Goal: Use online tool/utility: Utilize a website feature to perform a specific function

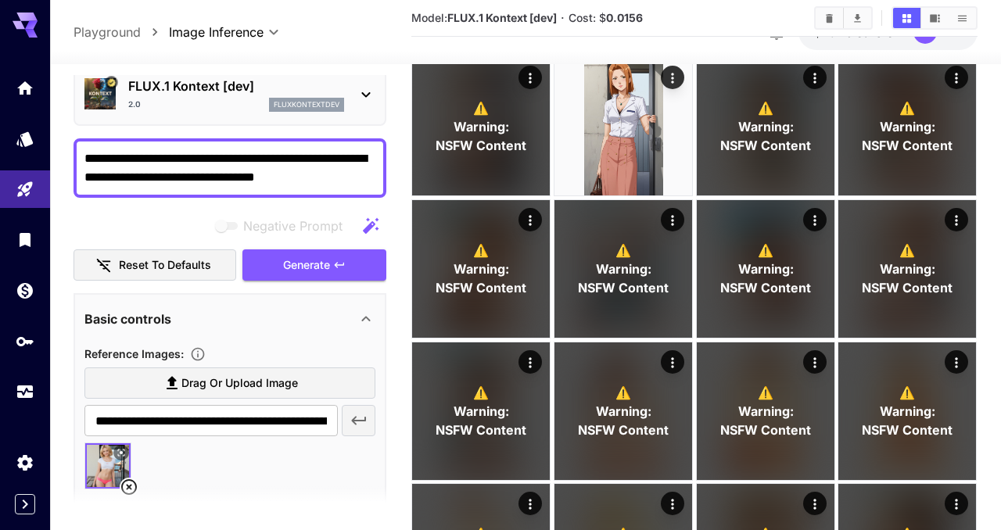
scroll to position [642, 0]
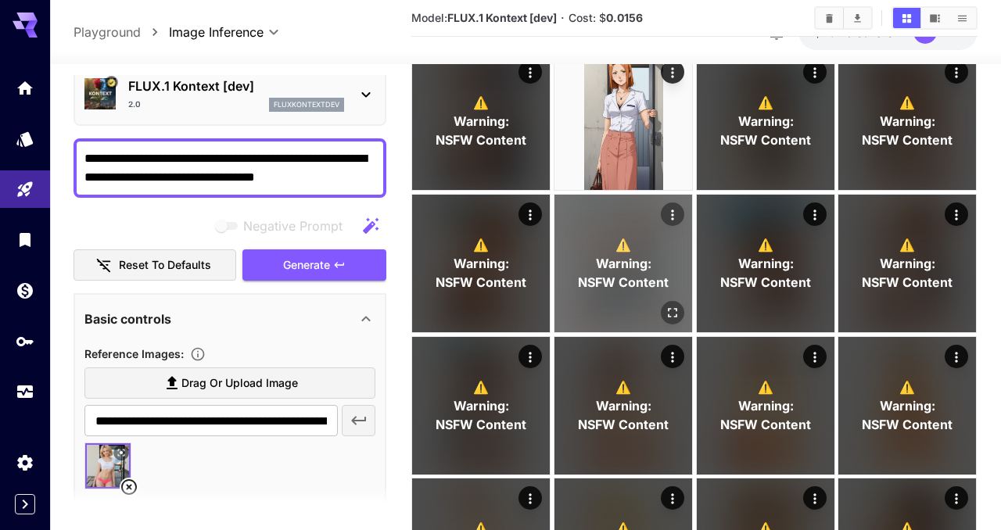
click at [603, 275] on span "NSFW Content" at bounding box center [623, 282] width 91 height 19
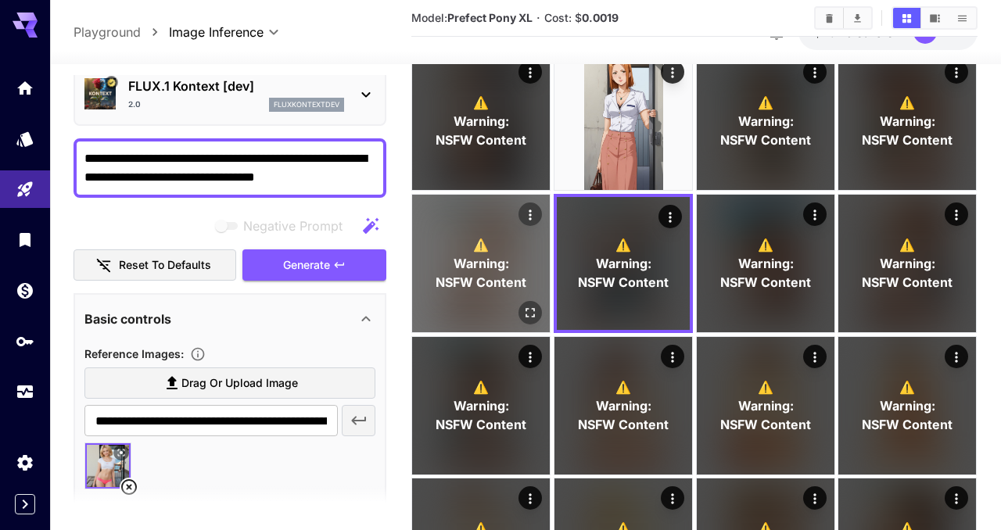
click at [482, 263] on span "Warning:" at bounding box center [482, 263] width 56 height 19
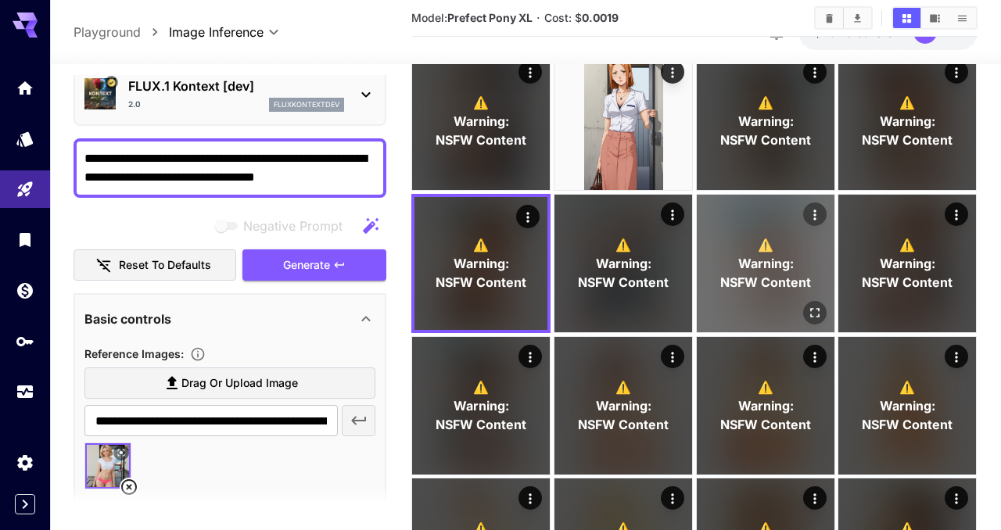
click at [731, 275] on span "NSFW Content" at bounding box center [765, 282] width 91 height 19
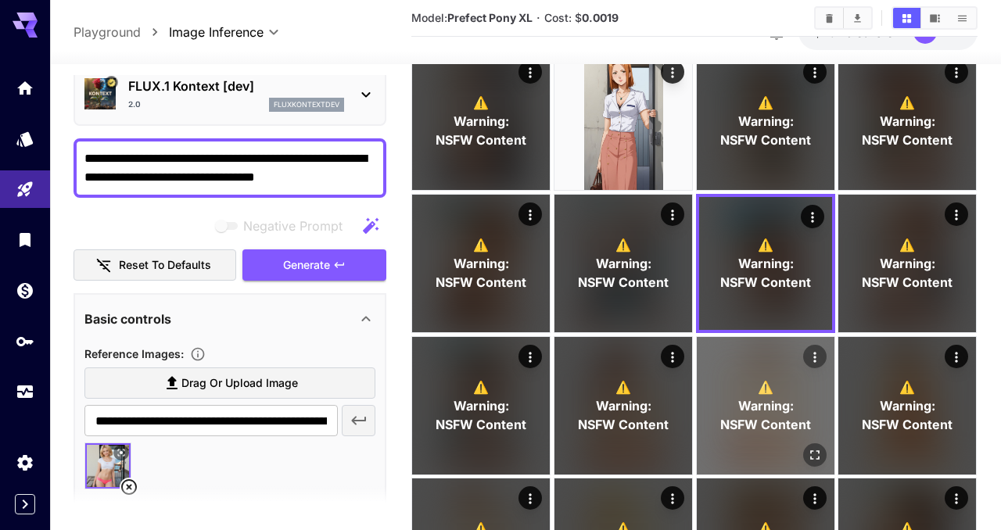
click at [741, 405] on span "Warning:" at bounding box center [766, 406] width 56 height 19
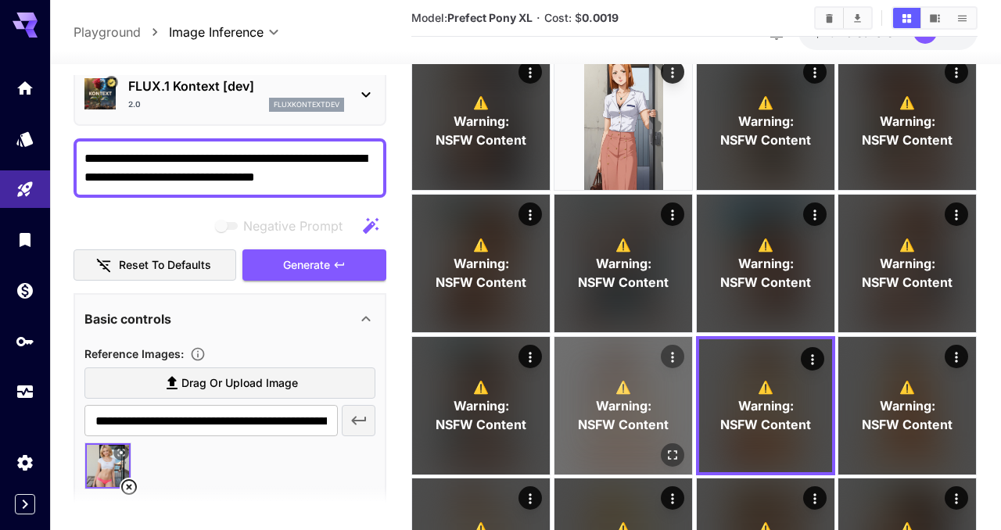
click at [624, 410] on span "Warning:" at bounding box center [624, 406] width 56 height 19
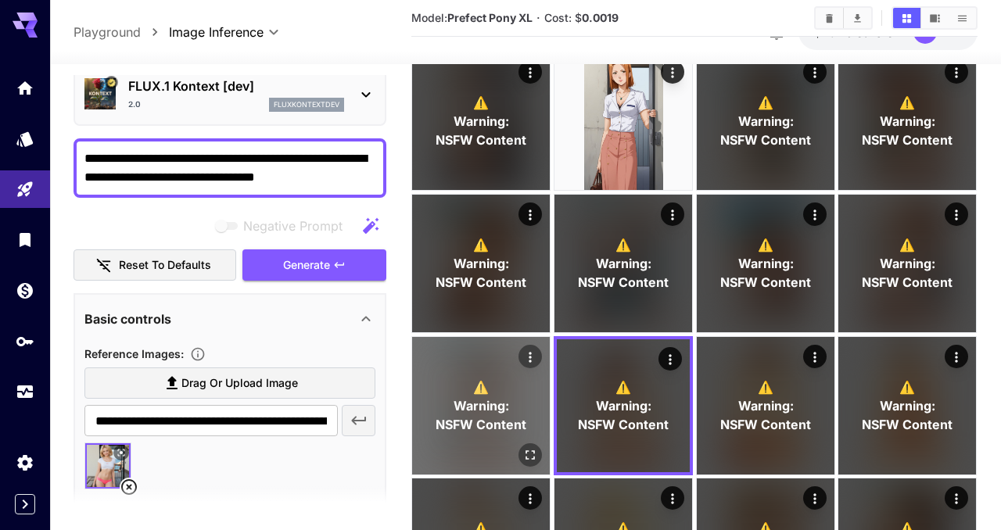
click at [500, 401] on span "Warning:" at bounding box center [482, 406] width 56 height 19
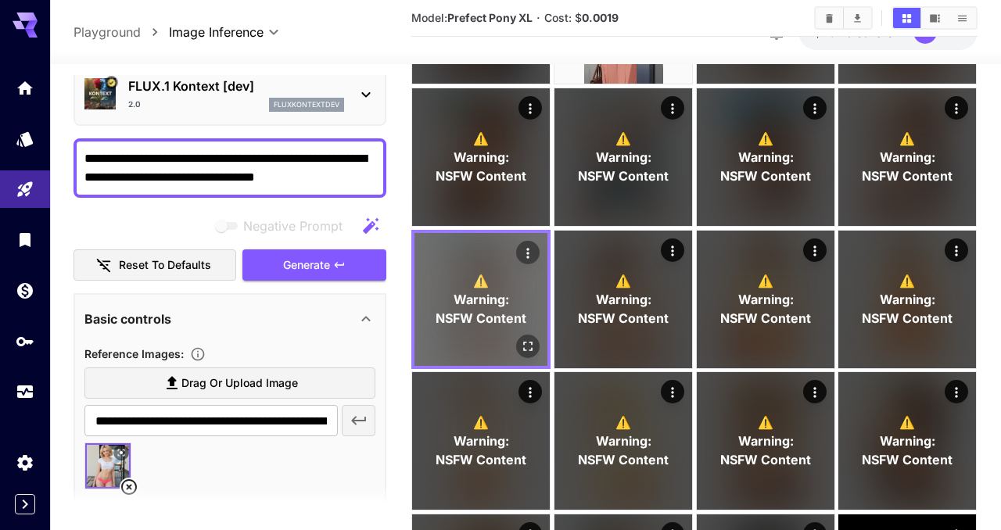
scroll to position [753, 0]
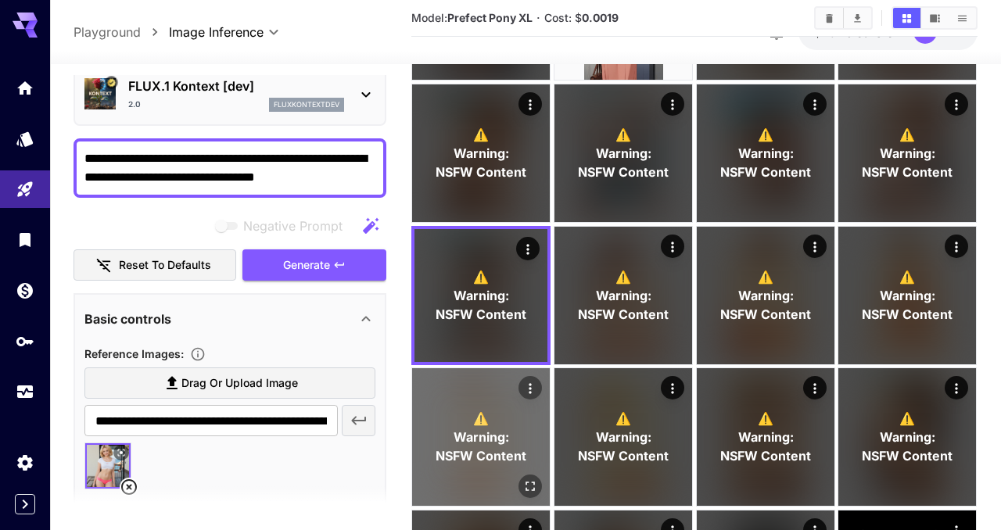
click at [501, 421] on p "⚠️ Warning: NSFW Content" at bounding box center [482, 437] width 91 height 56
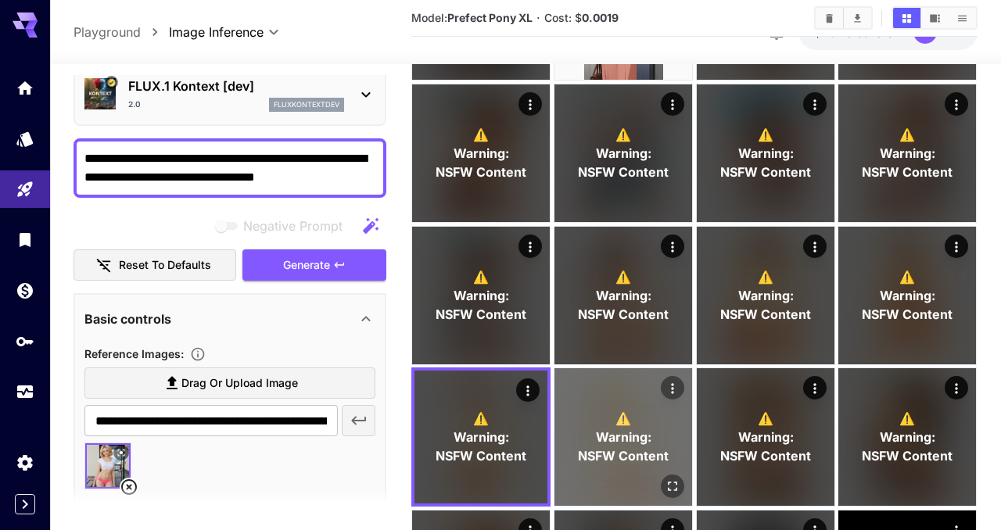
click at [614, 429] on span "Warning:" at bounding box center [624, 437] width 56 height 19
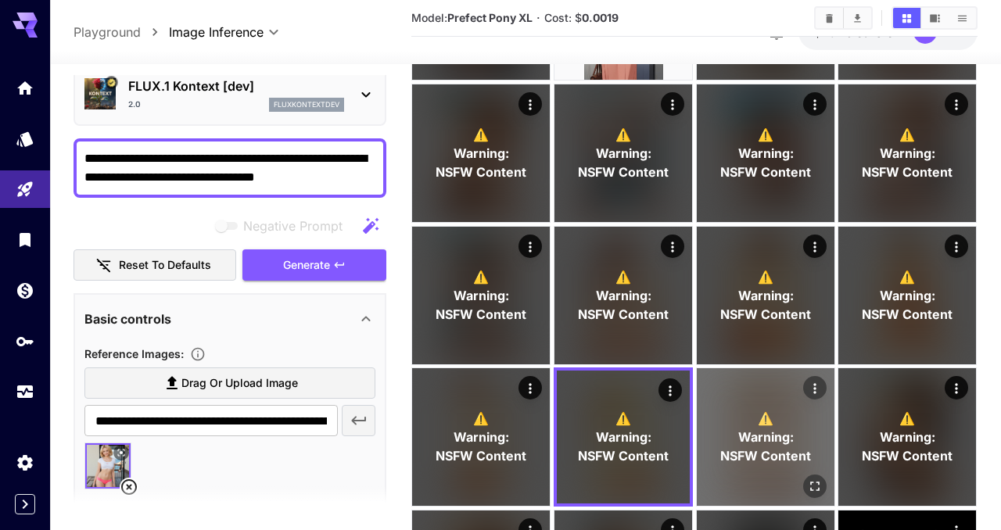
click at [754, 465] on div "⚠️ Warning: NSFW Content" at bounding box center [766, 437] width 138 height 138
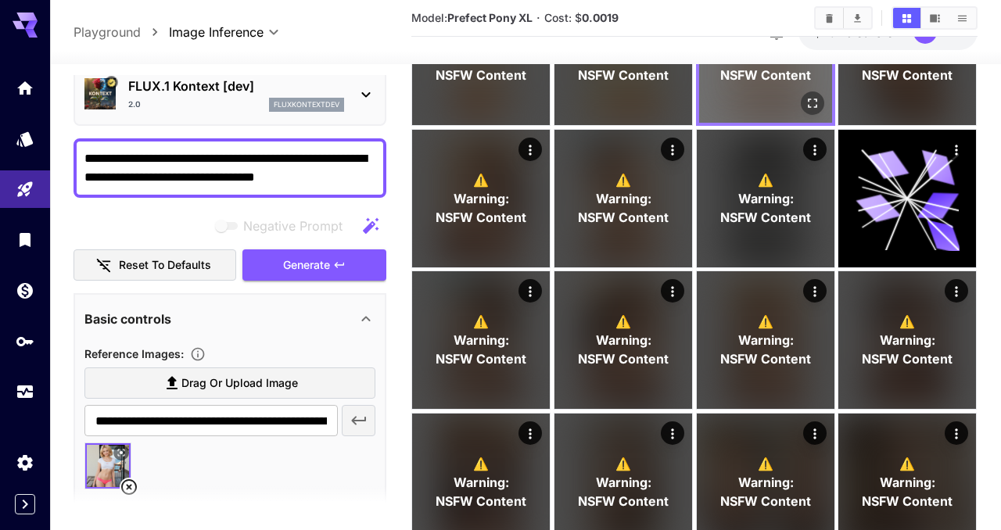
scroll to position [1137, 0]
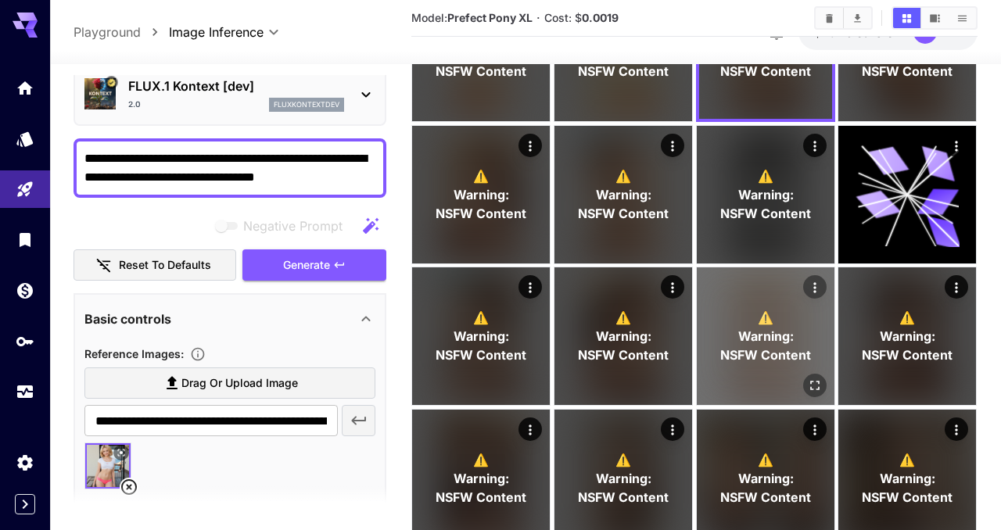
click at [729, 331] on p "⚠️ Warning: NSFW Content" at bounding box center [765, 337] width 91 height 56
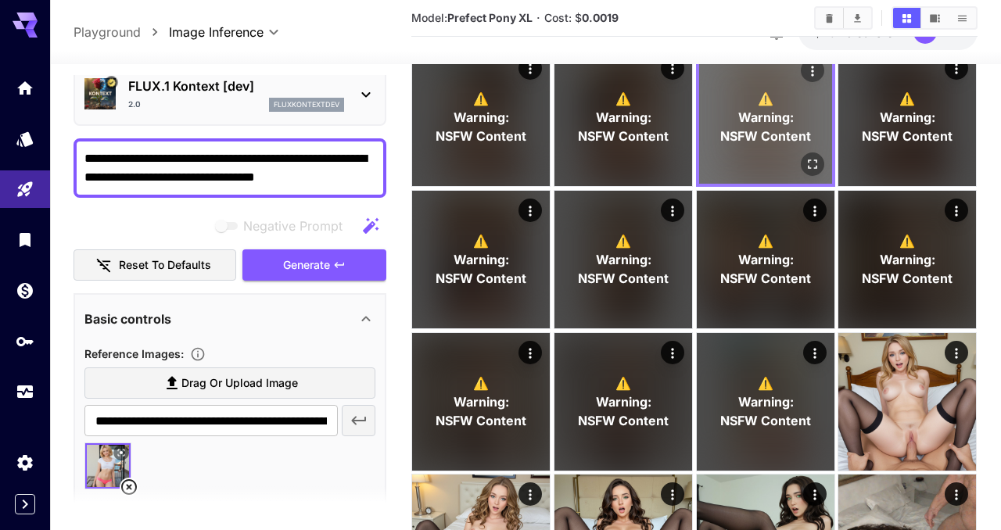
scroll to position [1374, 0]
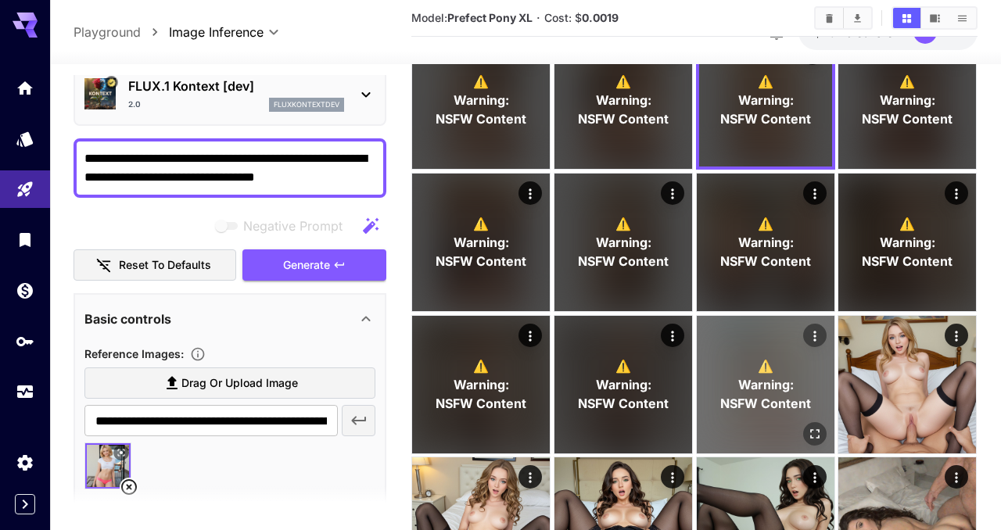
click at [746, 378] on span "Warning:" at bounding box center [766, 385] width 56 height 19
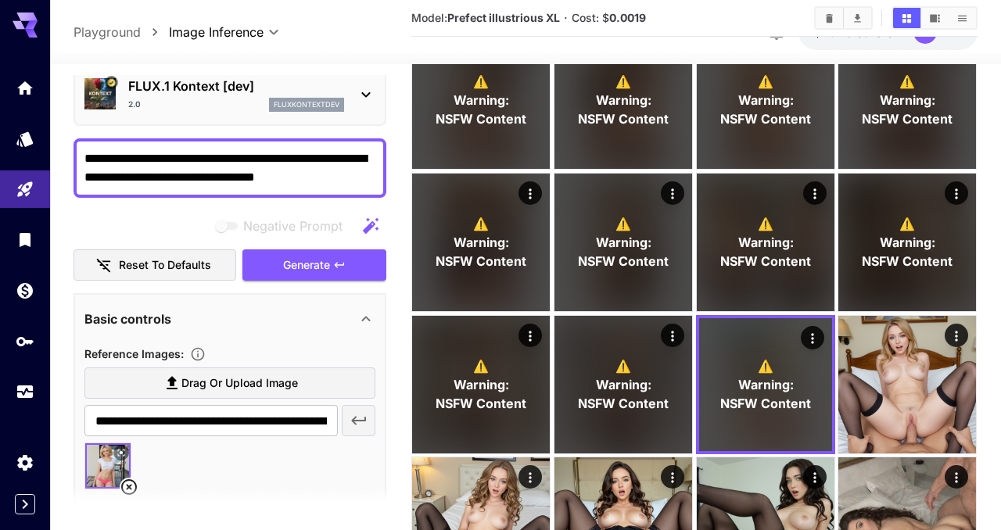
click at [509, 19] on b "Prefect illustrious XL" at bounding box center [503, 17] width 113 height 13
copy b "illustrious"
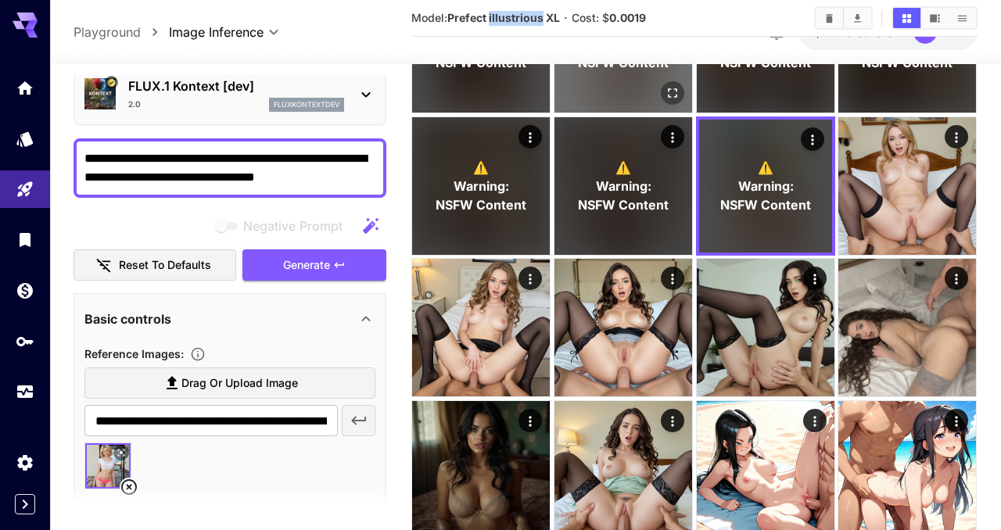
scroll to position [1576, 0]
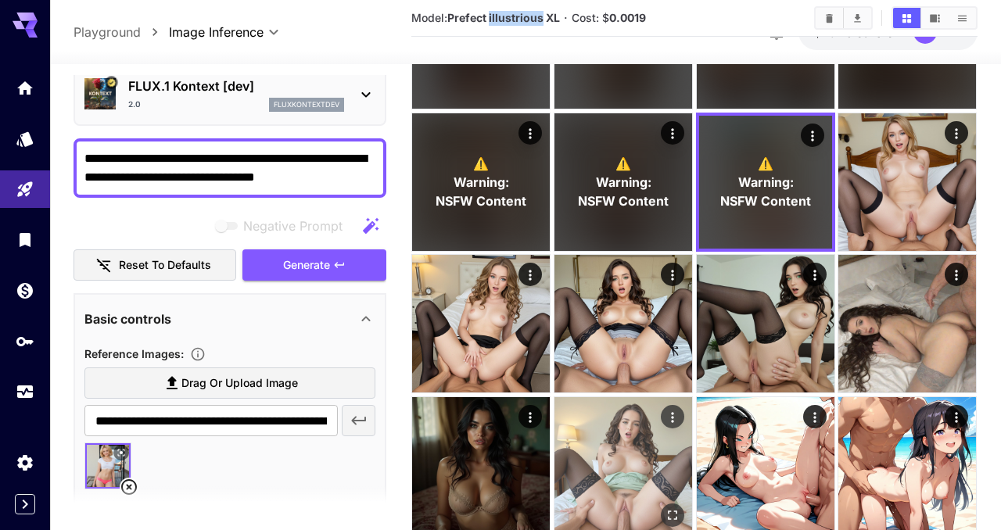
click at [652, 459] on img at bounding box center [624, 466] width 138 height 138
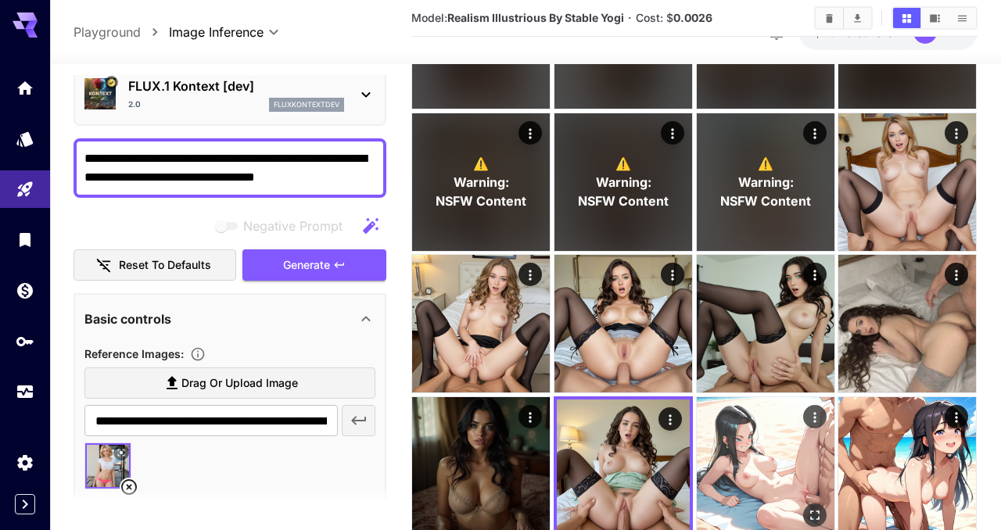
click at [762, 458] on img at bounding box center [766, 466] width 138 height 138
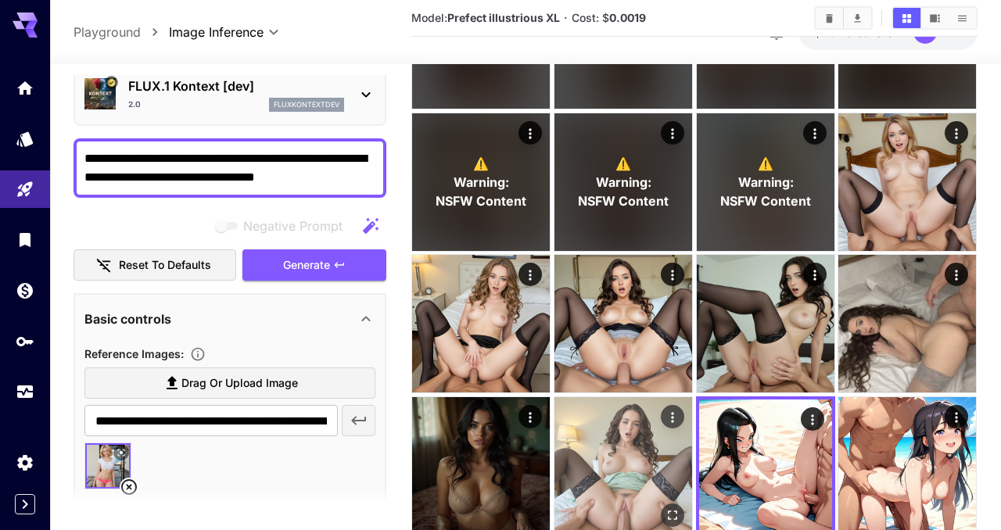
click at [639, 449] on img at bounding box center [624, 466] width 138 height 138
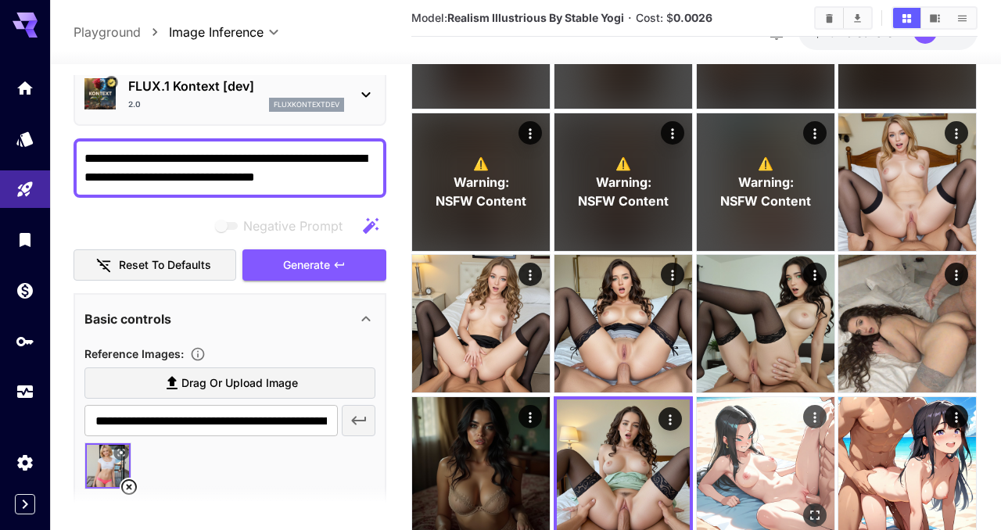
click at [751, 467] on img at bounding box center [766, 466] width 138 height 138
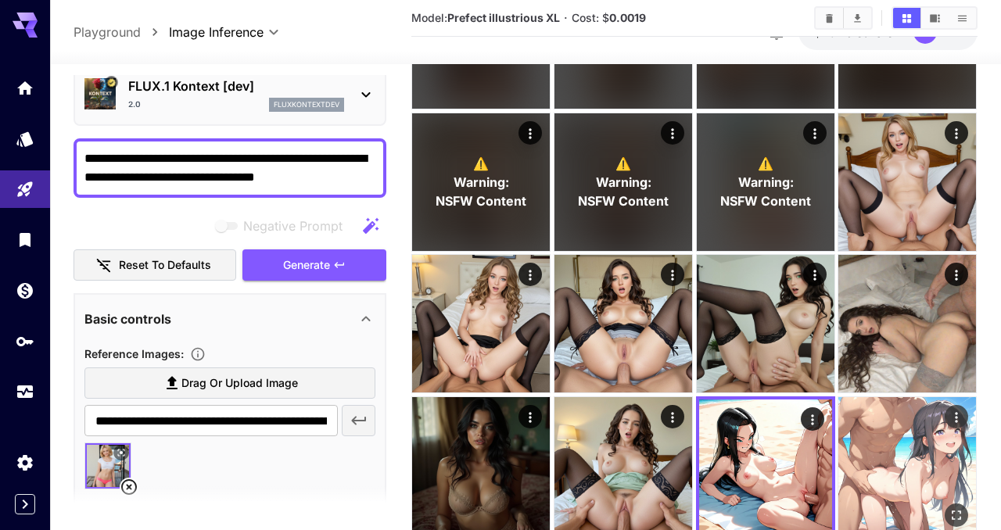
click at [881, 473] on img at bounding box center [908, 466] width 138 height 138
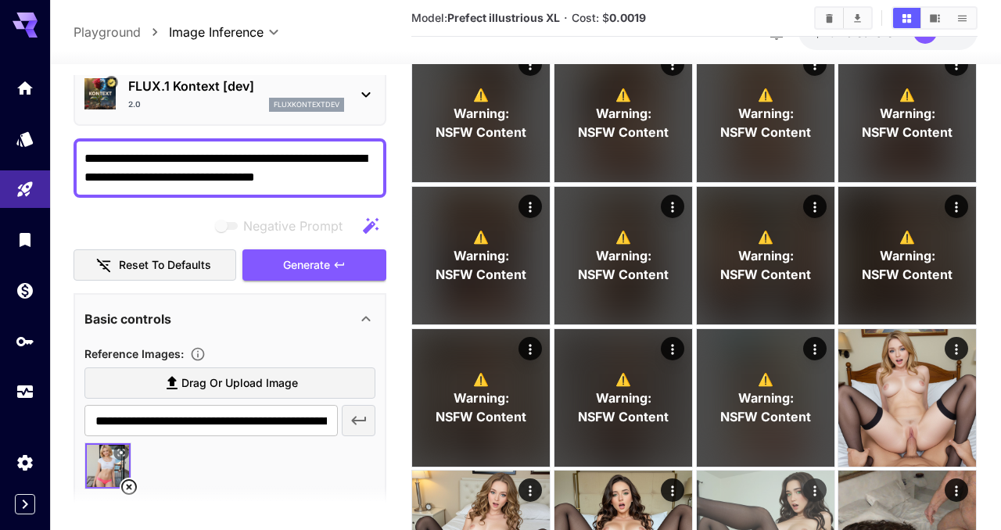
scroll to position [1359, 0]
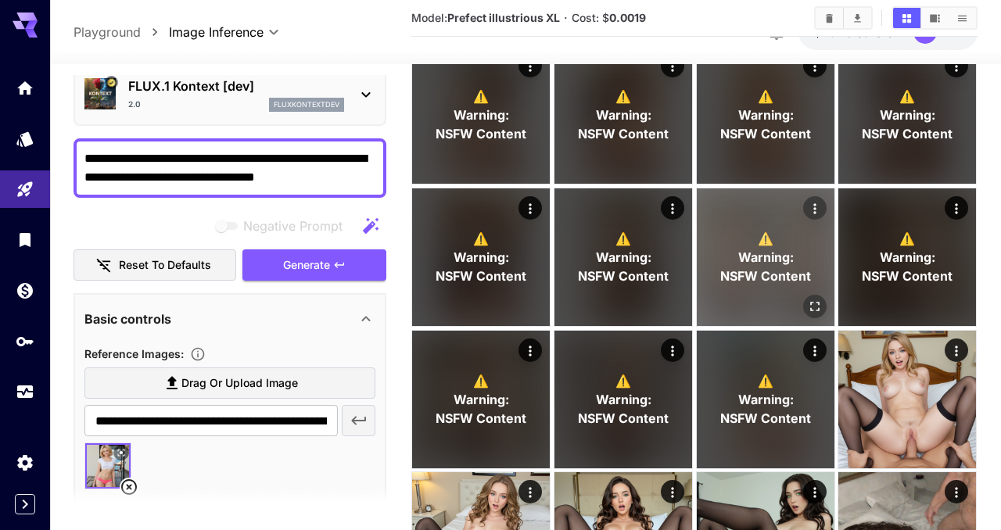
click at [781, 261] on span "Warning:" at bounding box center [766, 257] width 56 height 19
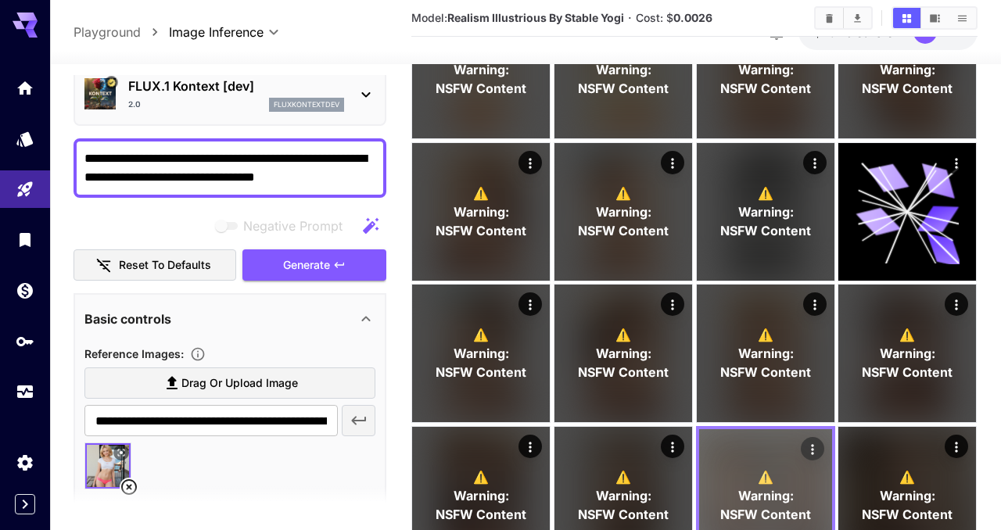
scroll to position [1090, 0]
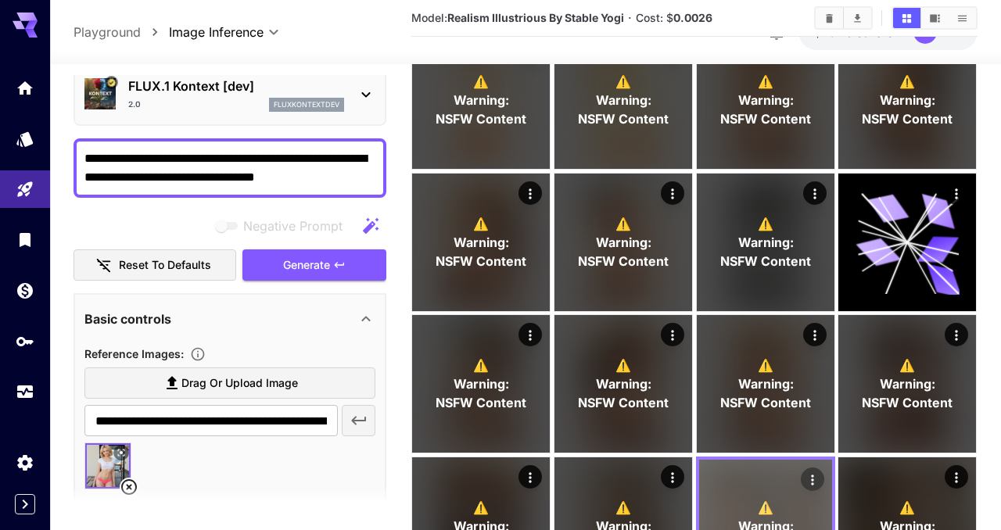
click at [781, 261] on span "NSFW Content" at bounding box center [765, 261] width 91 height 19
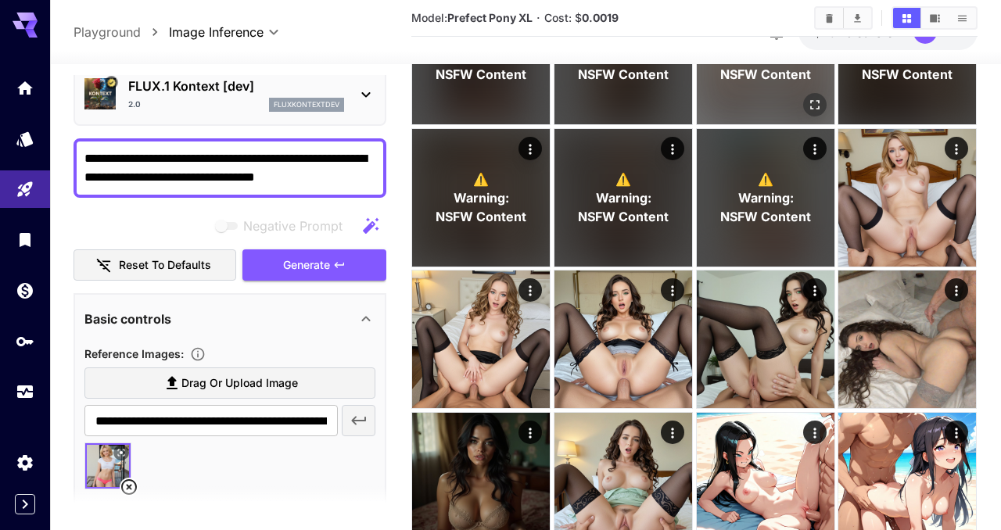
scroll to position [1587, 0]
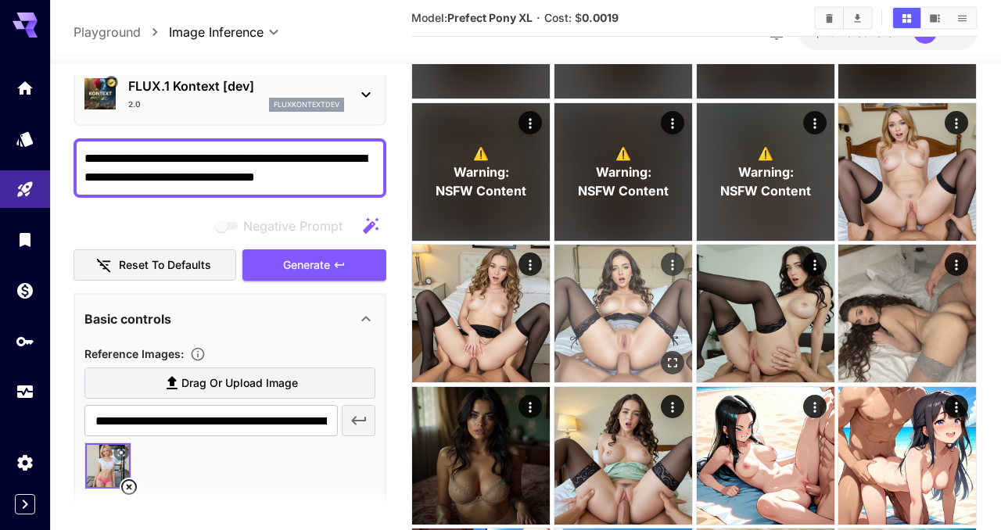
click at [638, 302] on img at bounding box center [624, 314] width 138 height 138
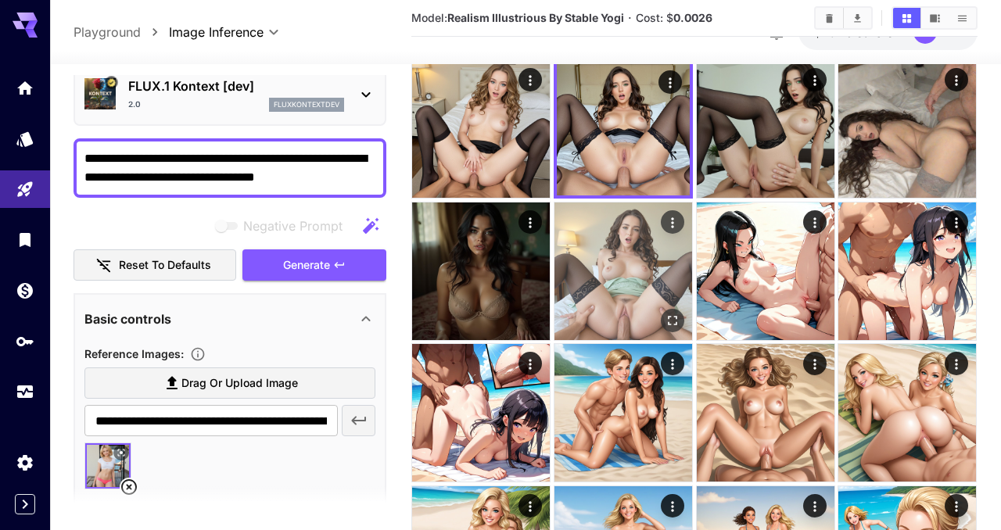
scroll to position [1791, 0]
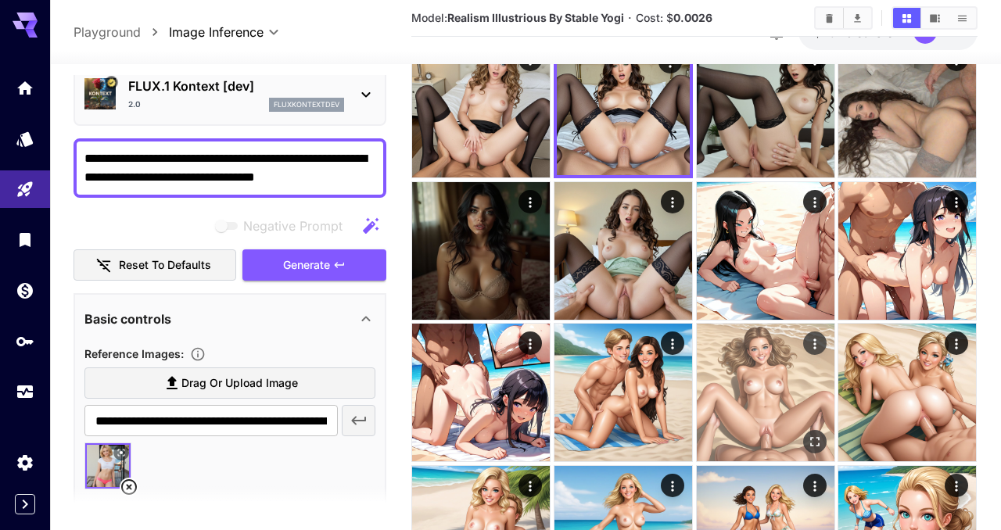
click at [753, 404] on img at bounding box center [766, 393] width 138 height 138
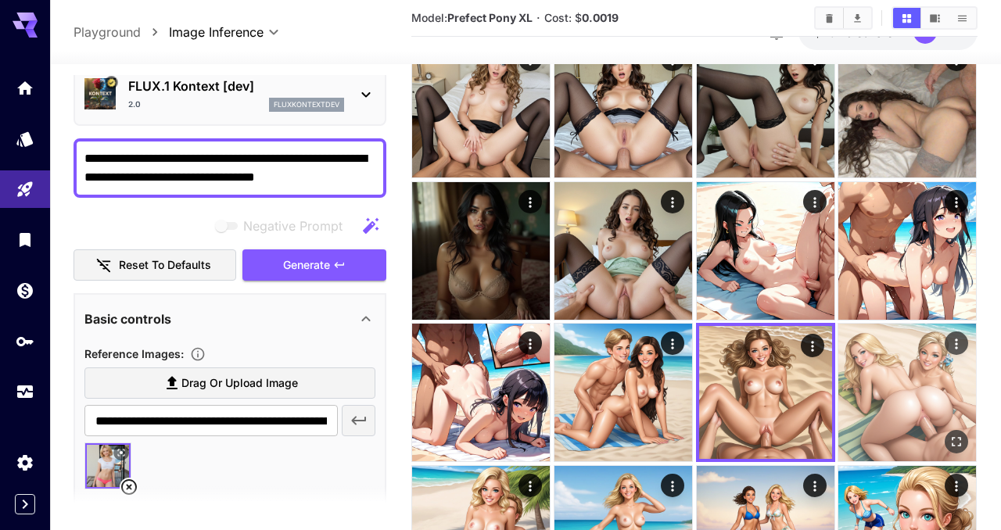
click at [890, 419] on img at bounding box center [908, 393] width 138 height 138
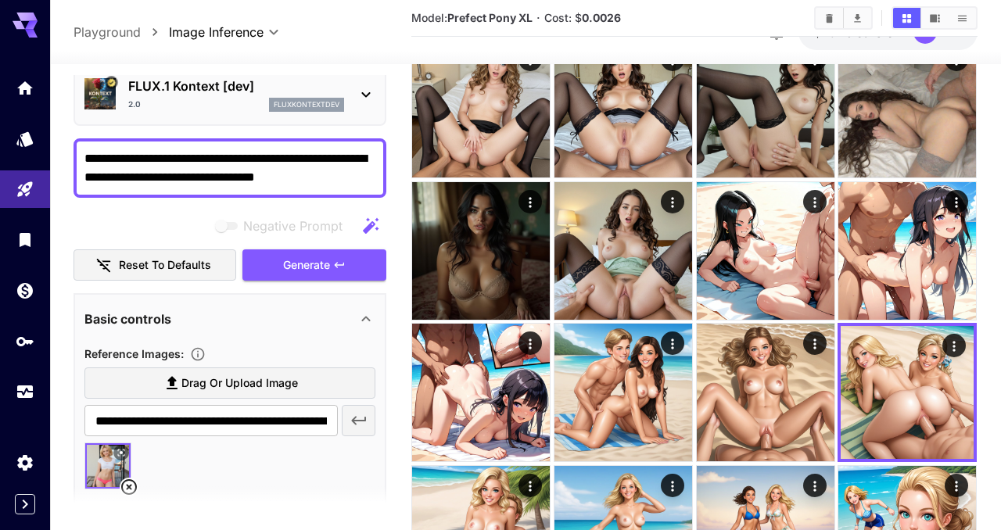
click at [503, 15] on b "Prefect Pony XL" at bounding box center [489, 17] width 85 height 13
copy b "Pony"
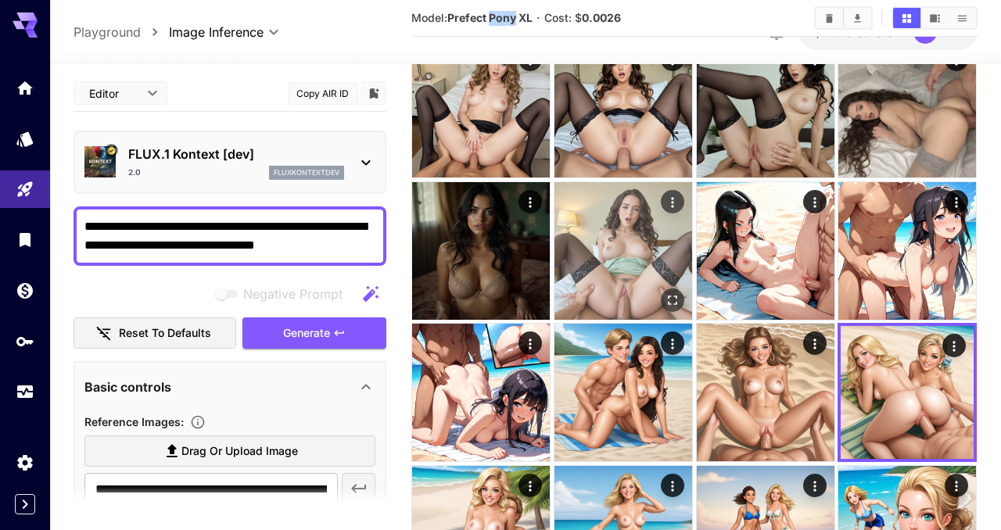
scroll to position [68, 0]
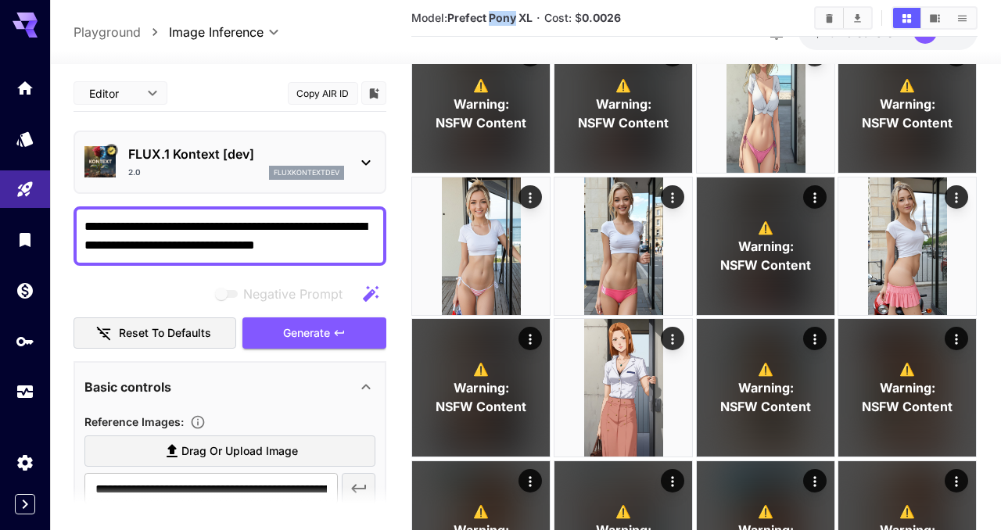
scroll to position [329, 0]
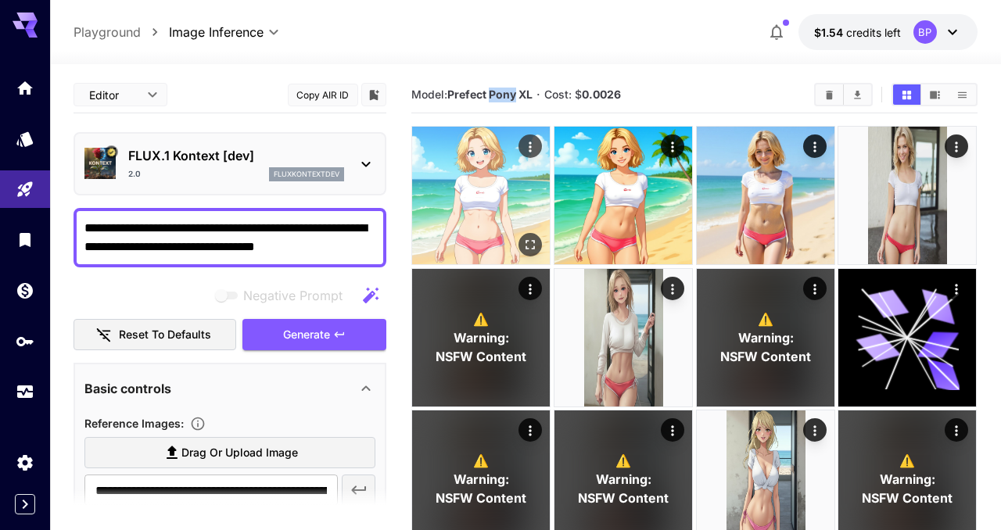
click at [524, 146] on icon "Actions" at bounding box center [531, 147] width 16 height 16
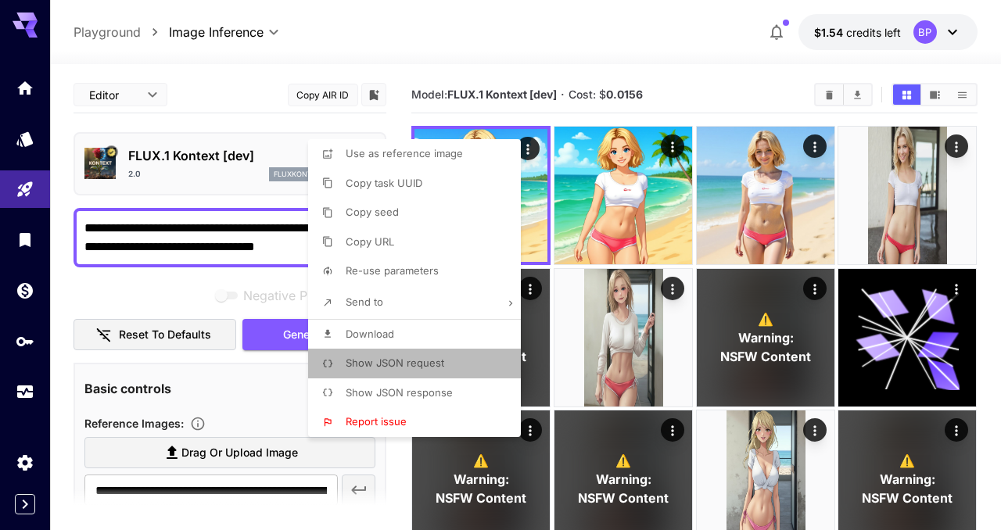
click at [397, 365] on span "Show JSON request" at bounding box center [395, 363] width 99 height 13
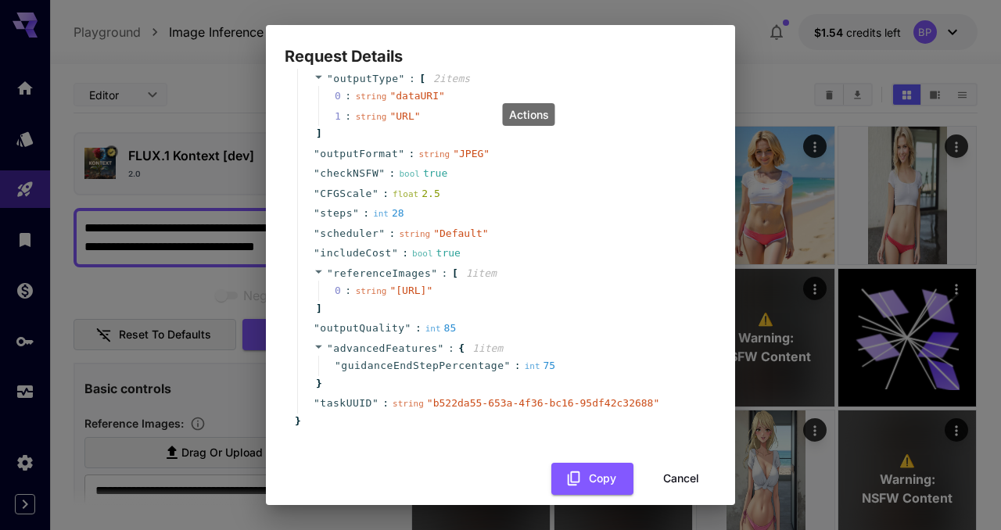
scroll to position [202, 0]
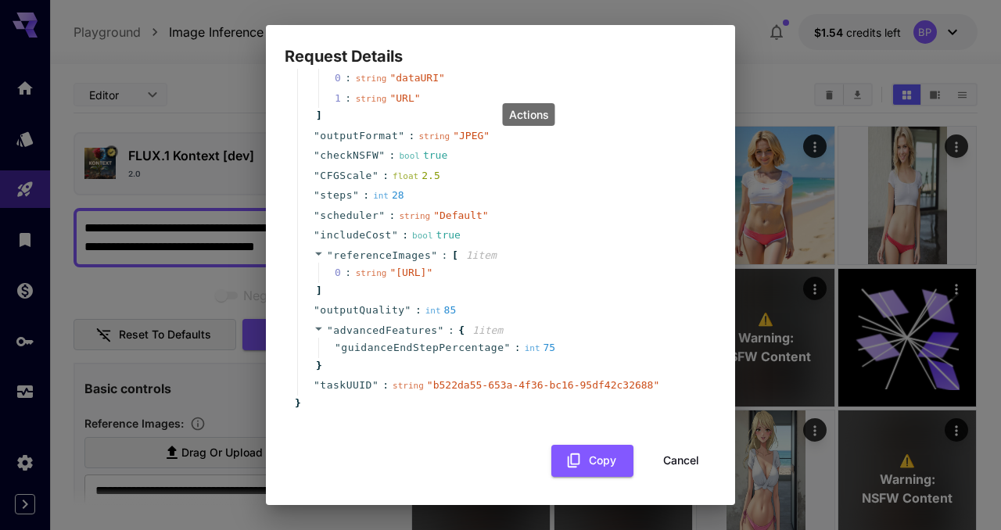
click at [690, 471] on button "Cancel" at bounding box center [681, 461] width 70 height 32
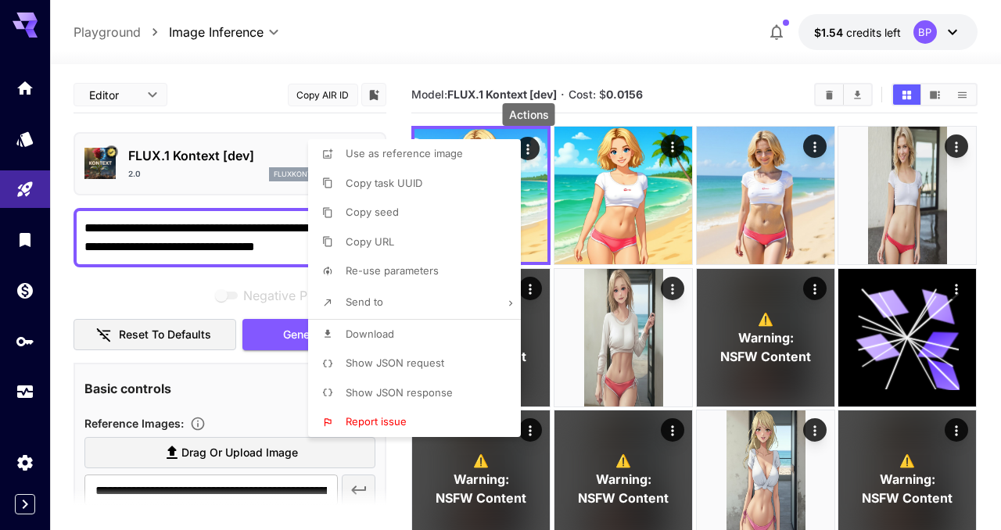
click at [422, 397] on span "Show JSON response" at bounding box center [399, 392] width 107 height 13
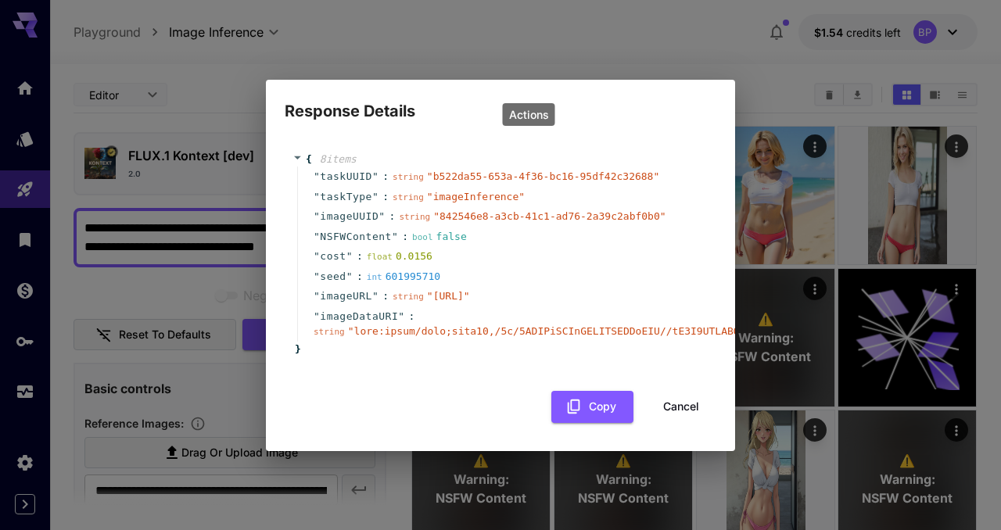
click at [679, 423] on button "Cancel" at bounding box center [681, 407] width 70 height 32
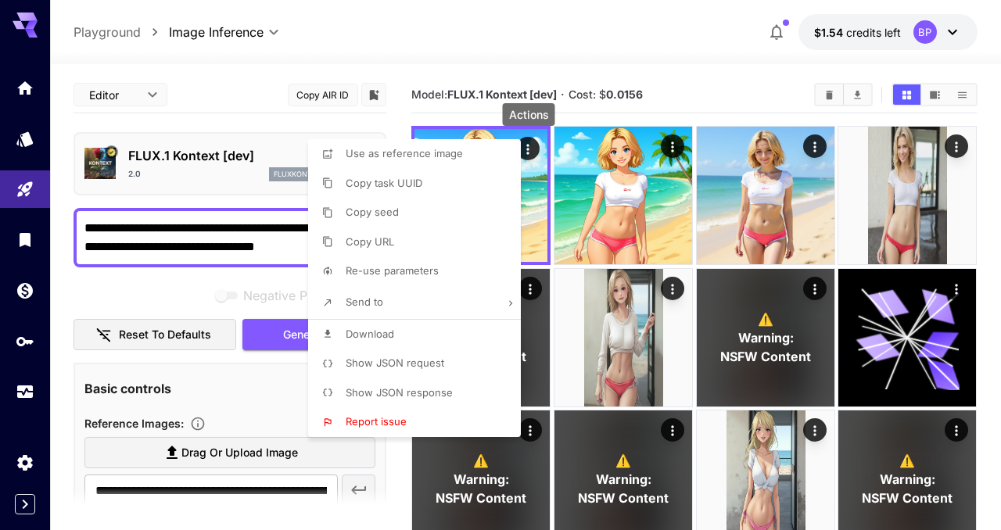
click at [322, 35] on div at bounding box center [500, 265] width 1001 height 530
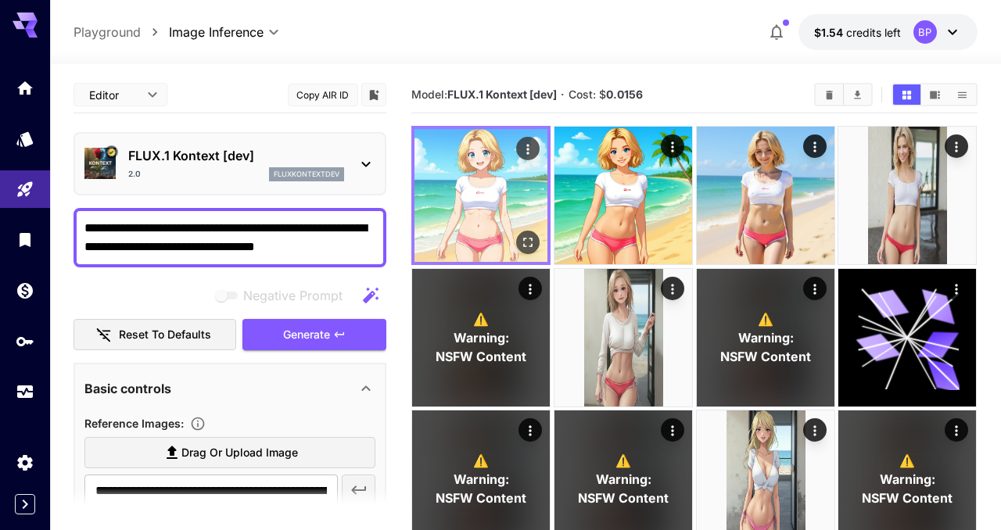
click at [531, 148] on icon "Actions" at bounding box center [529, 150] width 16 height 16
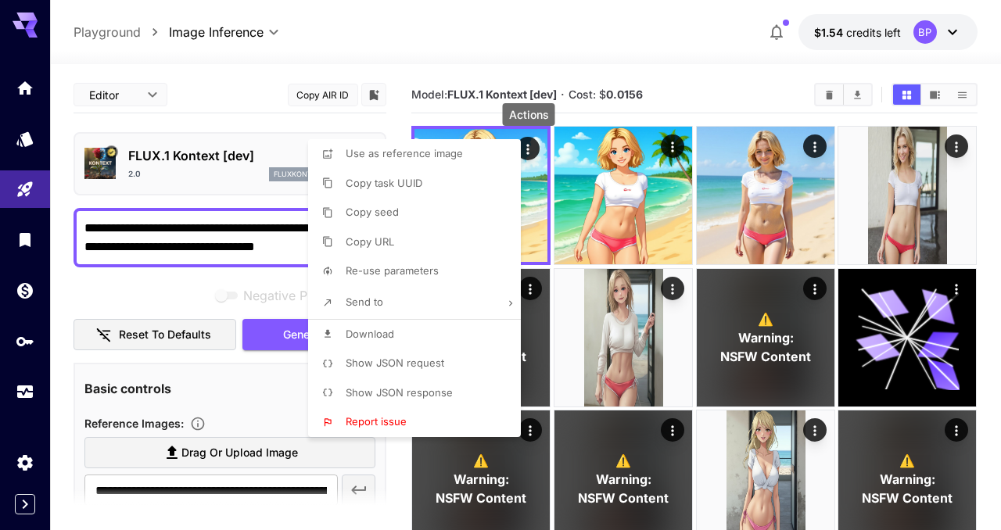
click at [440, 366] on span "Show JSON request" at bounding box center [395, 363] width 99 height 13
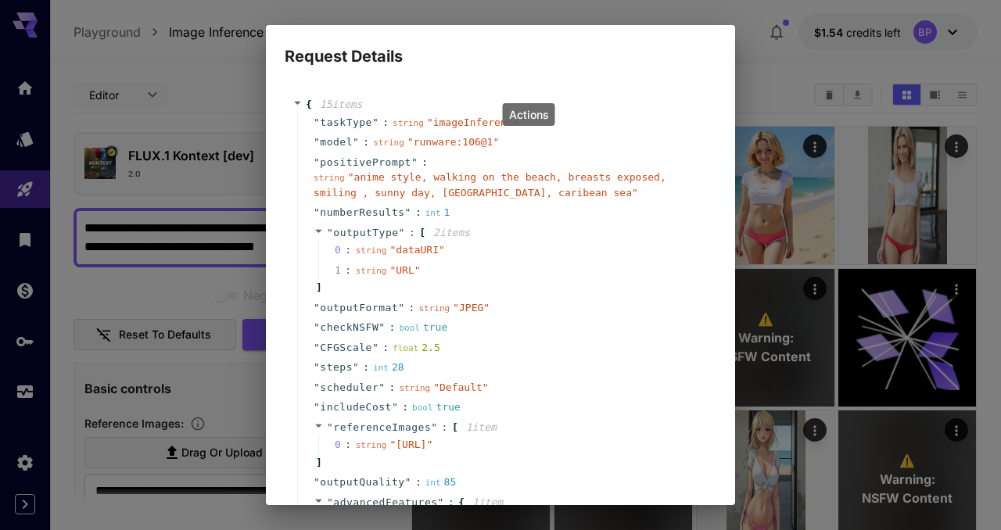
click at [501, 158] on div "" positivePrompt " : string " anime style, walking on the beach, breasts expose…" at bounding box center [502, 178] width 411 height 51
drag, startPoint x: 413, startPoint y: 143, endPoint x: 491, endPoint y: 143, distance: 77.4
click at [491, 143] on span "" runware:106@1 "" at bounding box center [454, 142] width 92 height 12
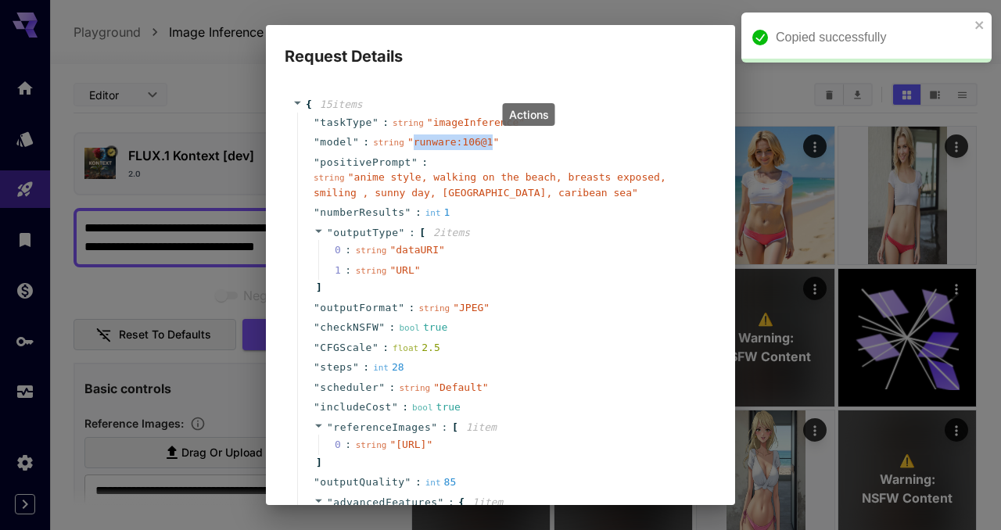
copy span "runware:106@1"
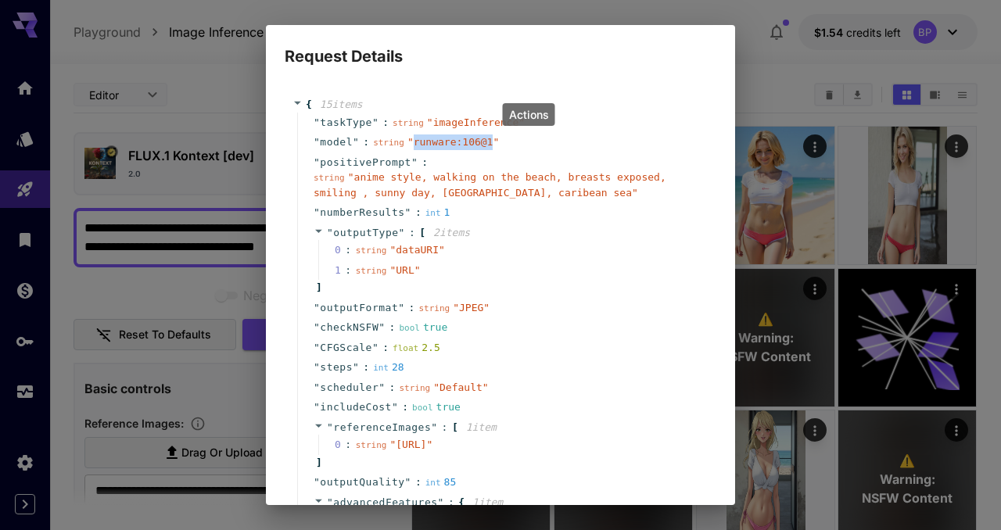
scroll to position [202, 0]
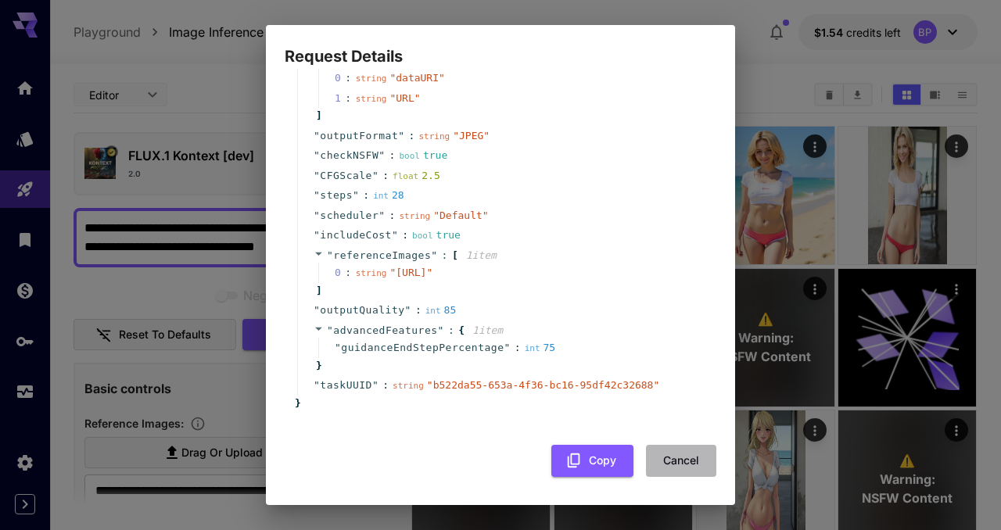
click at [685, 470] on button "Cancel" at bounding box center [681, 461] width 70 height 32
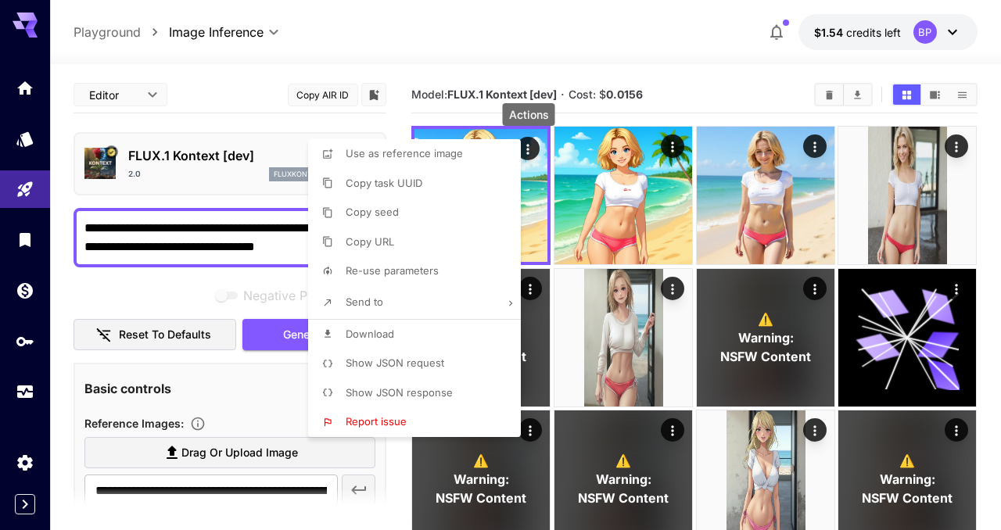
click at [59, 121] on div at bounding box center [500, 265] width 1001 height 530
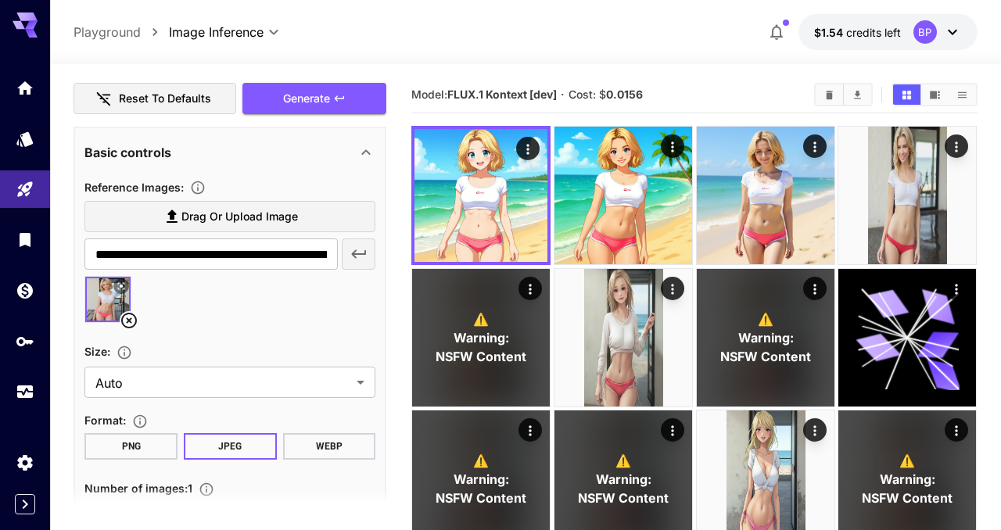
scroll to position [241, 0]
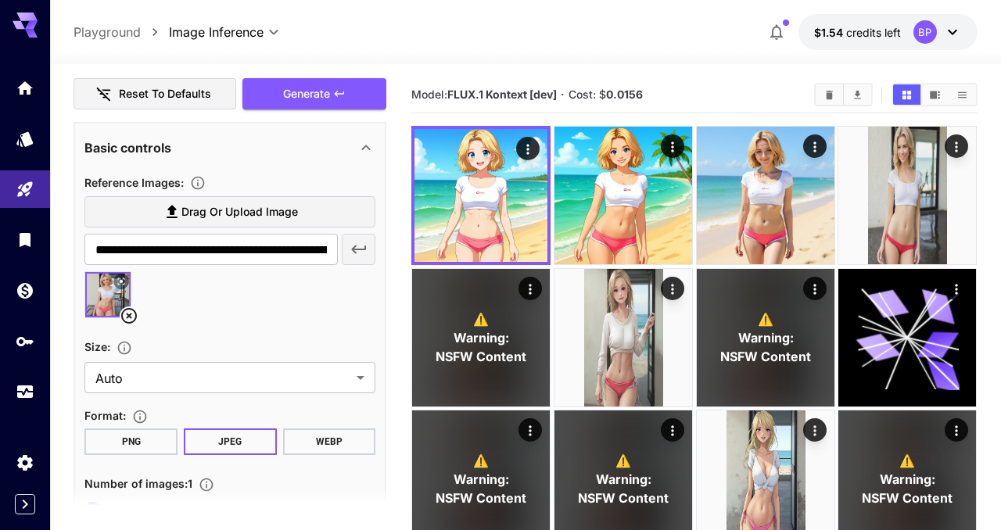
click at [271, 293] on div at bounding box center [229, 300] width 291 height 59
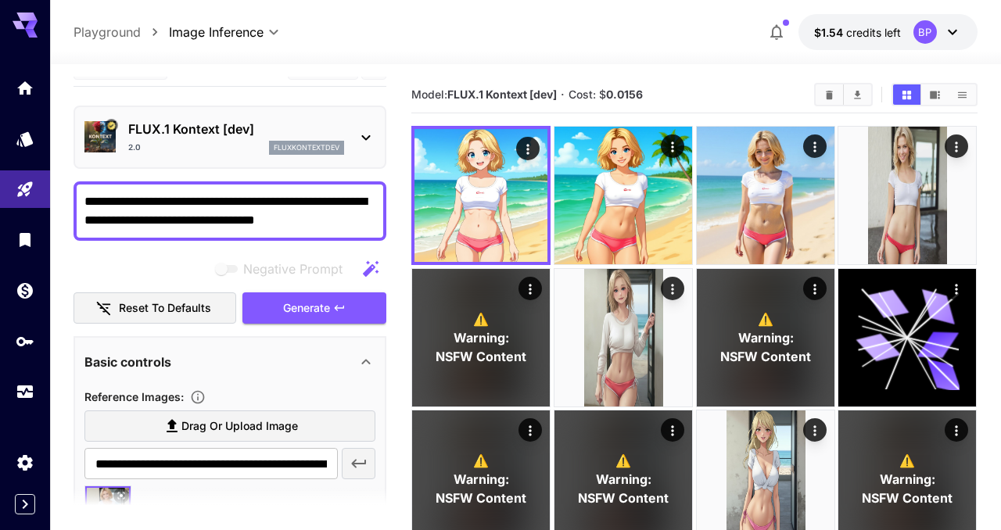
scroll to position [0, 0]
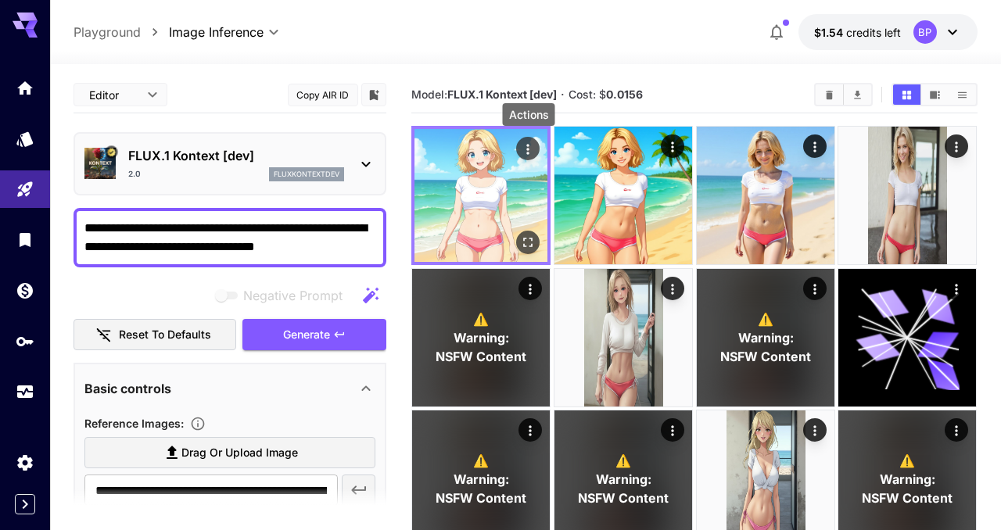
click at [526, 155] on icon "Actions" at bounding box center [529, 150] width 16 height 16
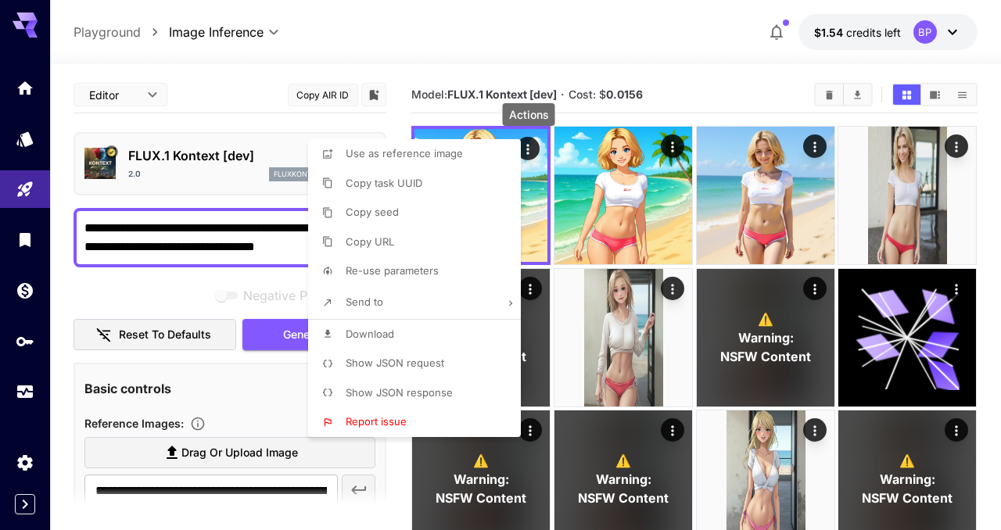
click at [418, 368] on span "Show JSON request" at bounding box center [395, 363] width 99 height 13
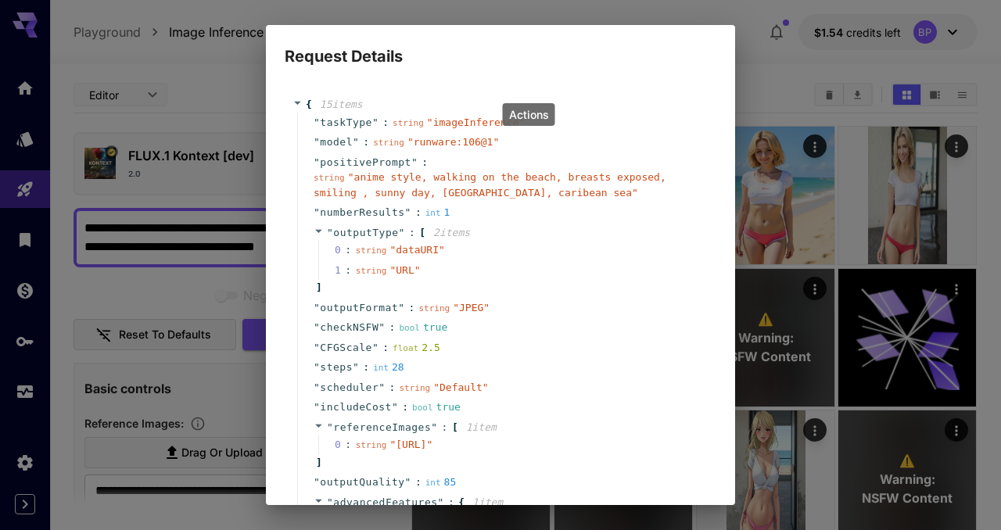
click at [429, 148] on div "string " runware:106@1 "" at bounding box center [436, 143] width 126 height 16
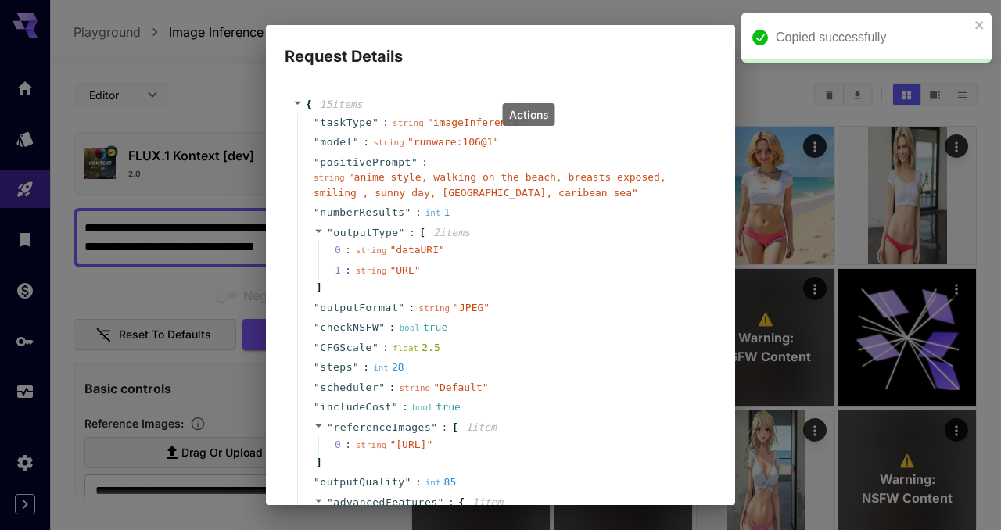
scroll to position [202, 0]
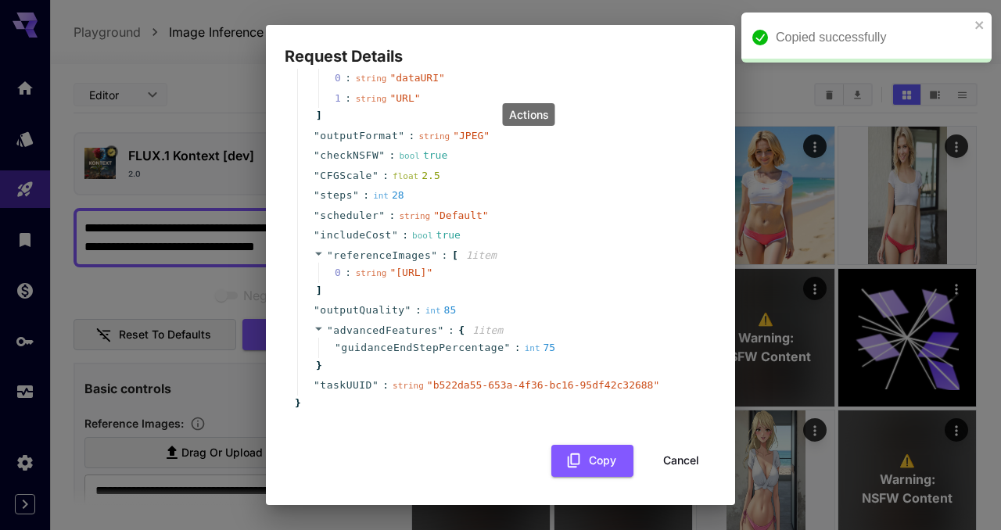
click at [683, 478] on div "{ 15 item s " taskType " : string " imageInference " " model " : string " runwa…" at bounding box center [501, 199] width 432 height 580
click at [679, 462] on button "Cancel" at bounding box center [681, 461] width 70 height 32
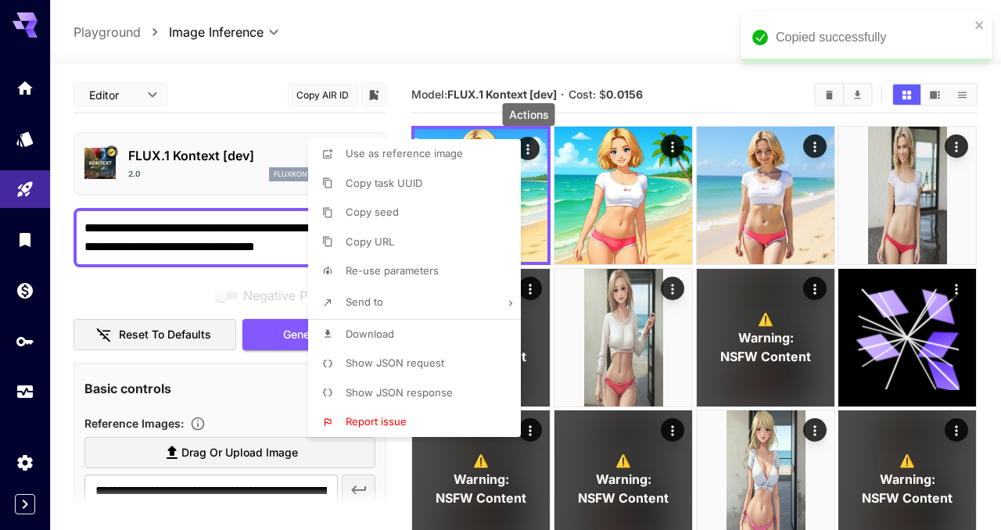
click at [484, 31] on div at bounding box center [500, 265] width 1001 height 530
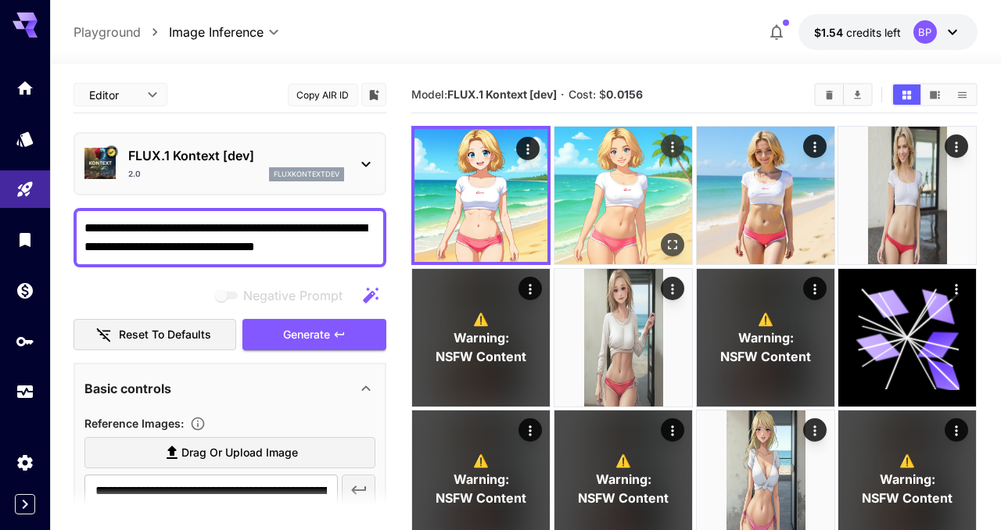
click at [641, 198] on img at bounding box center [624, 196] width 138 height 138
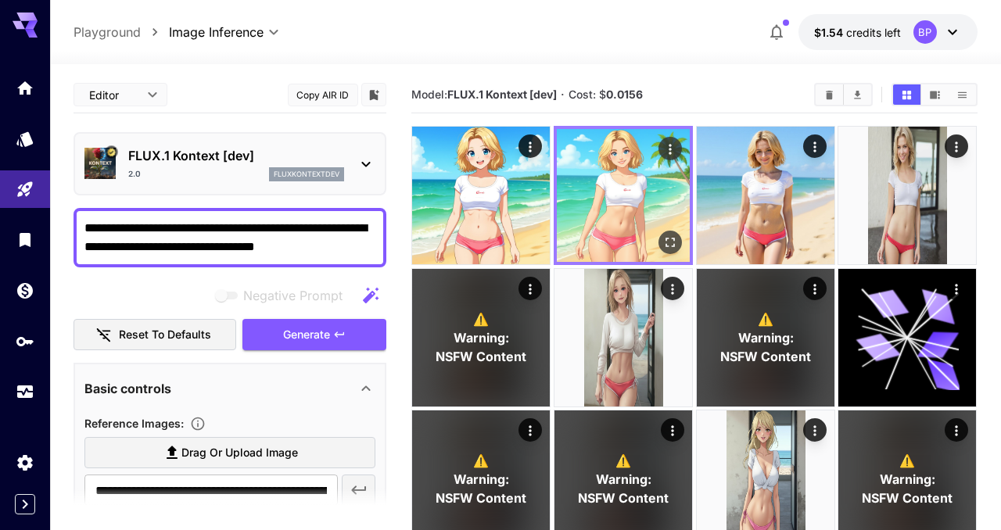
click at [670, 150] on icon "Actions" at bounding box center [671, 149] width 2 height 10
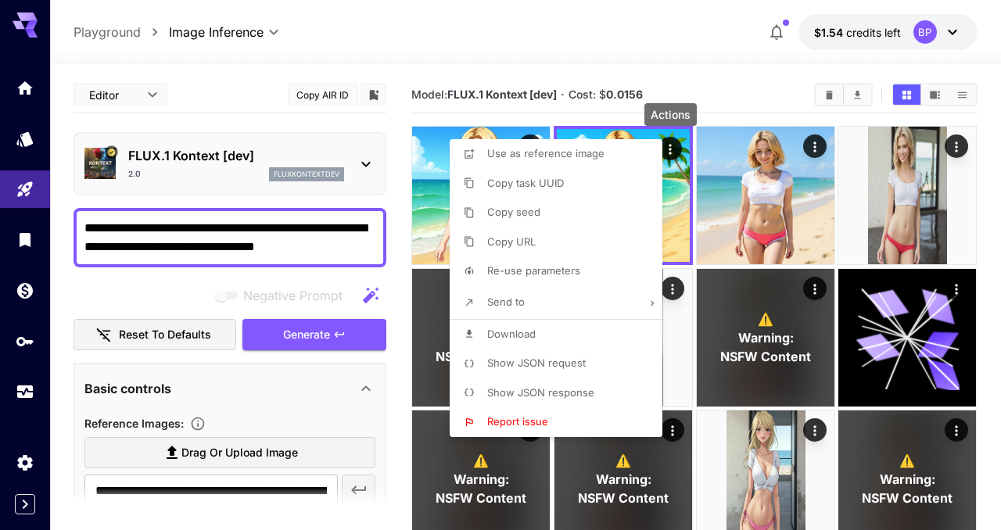
click at [551, 365] on span "Show JSON request" at bounding box center [536, 363] width 99 height 13
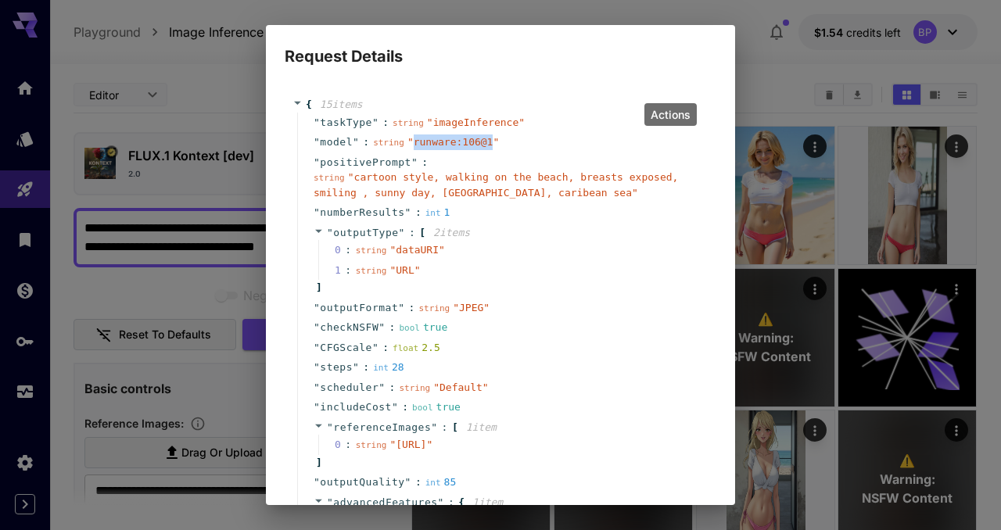
drag, startPoint x: 413, startPoint y: 143, endPoint x: 491, endPoint y: 148, distance: 78.4
click at [491, 148] on div "string " runware:106@1 "" at bounding box center [436, 143] width 126 height 16
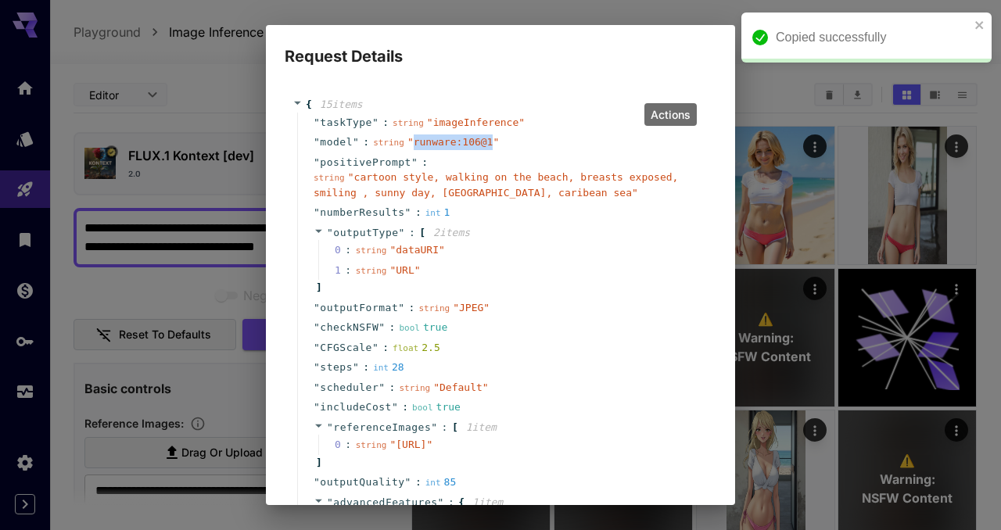
copy span "runware:106@1"
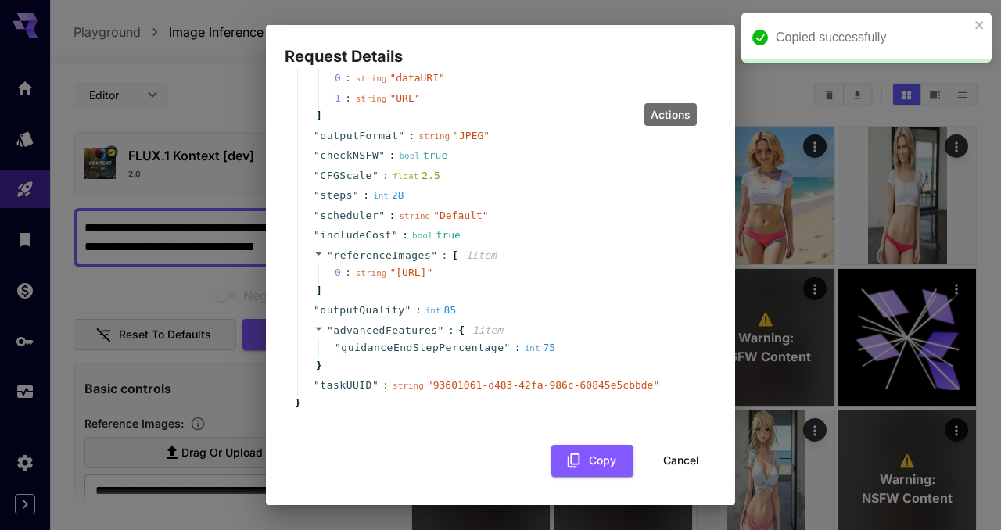
click at [665, 453] on button "Cancel" at bounding box center [681, 461] width 70 height 32
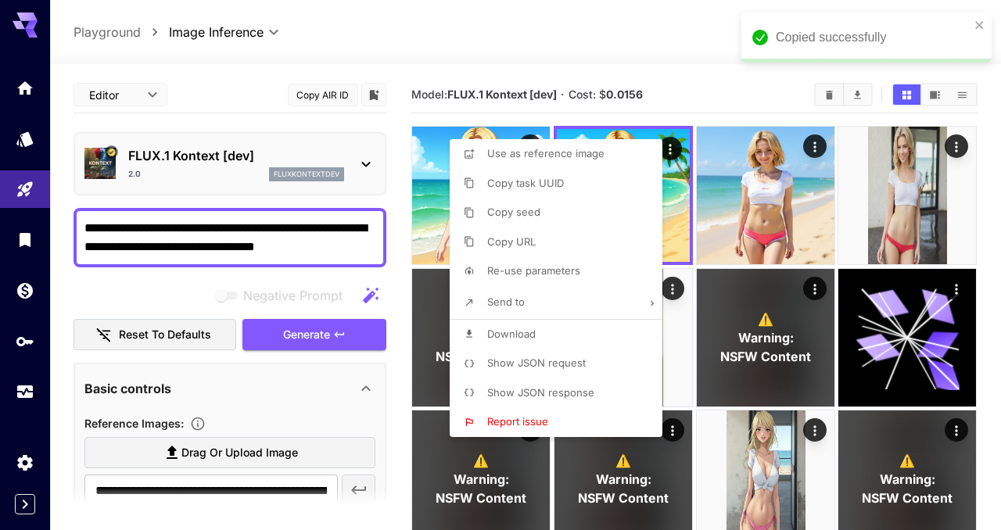
click at [60, 377] on div at bounding box center [500, 265] width 1001 height 530
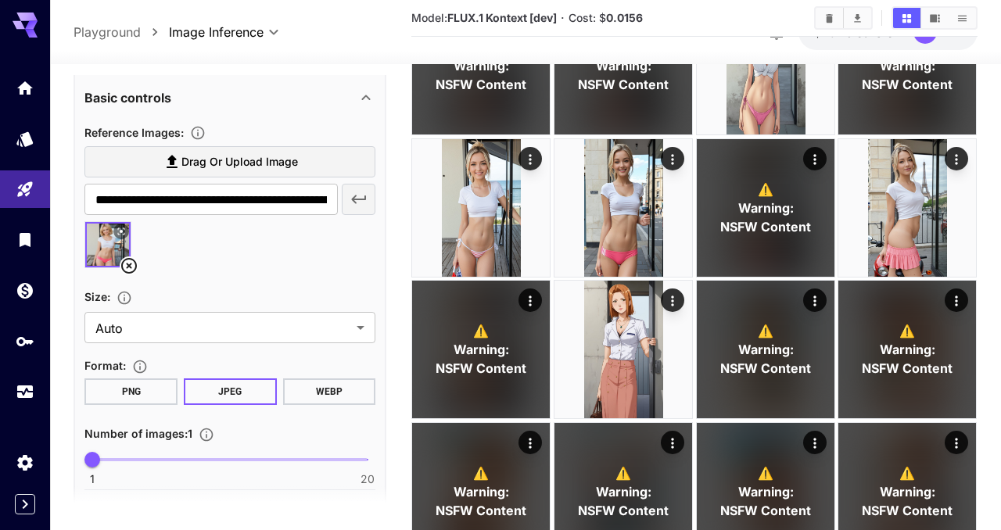
scroll to position [289, 0]
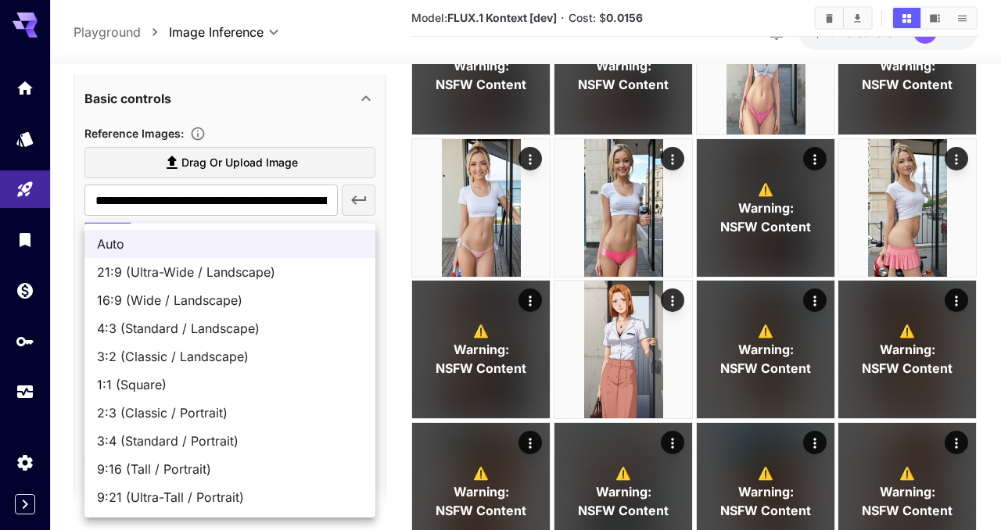
click at [178, 465] on span "9:16 (Tall / Portrait)" at bounding box center [230, 469] width 266 height 19
type input "**********"
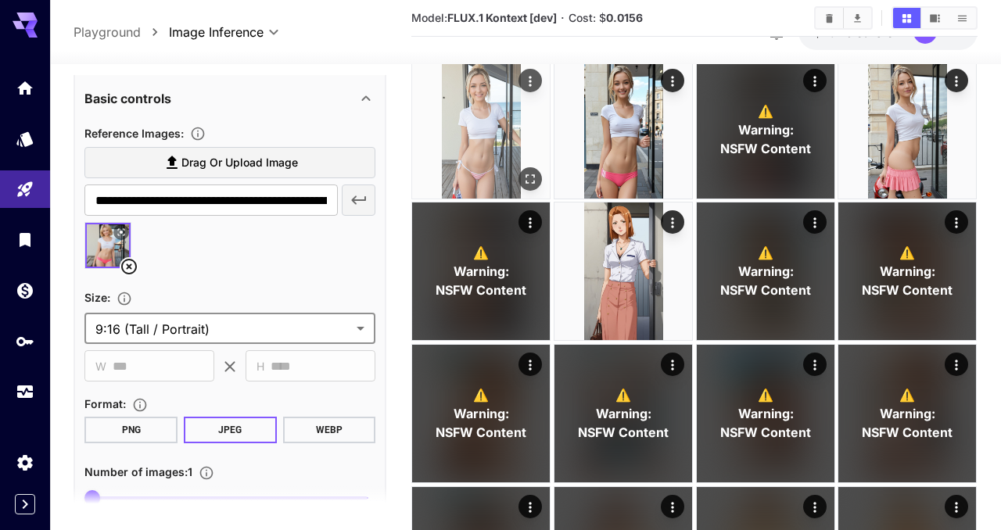
scroll to position [494, 0]
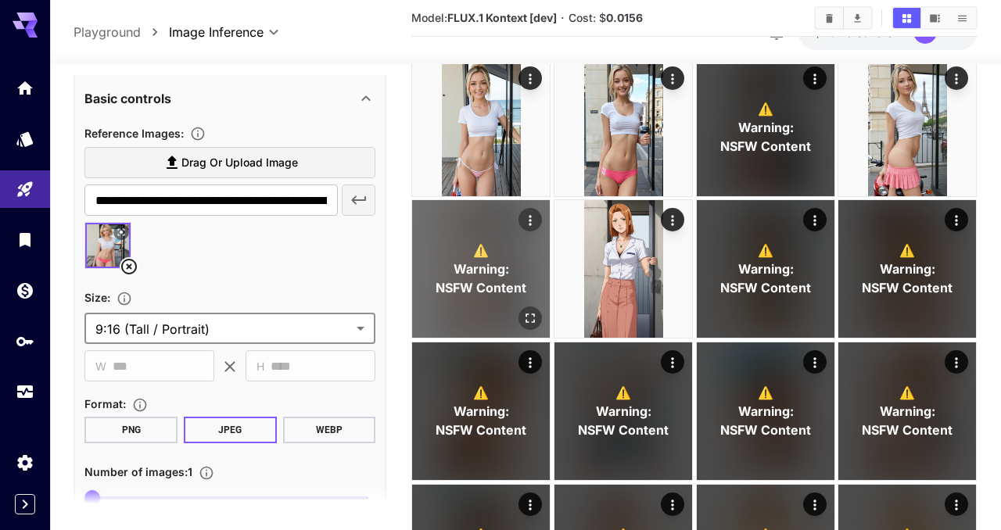
click at [530, 316] on icon "Open in fullscreen" at bounding box center [531, 319] width 16 height 16
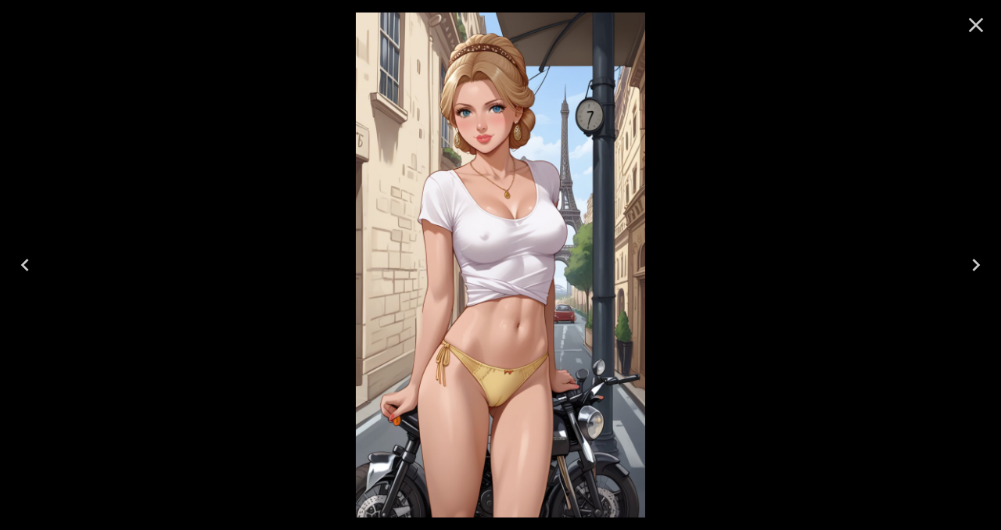
click at [972, 10] on button "Close" at bounding box center [977, 25] width 38 height 38
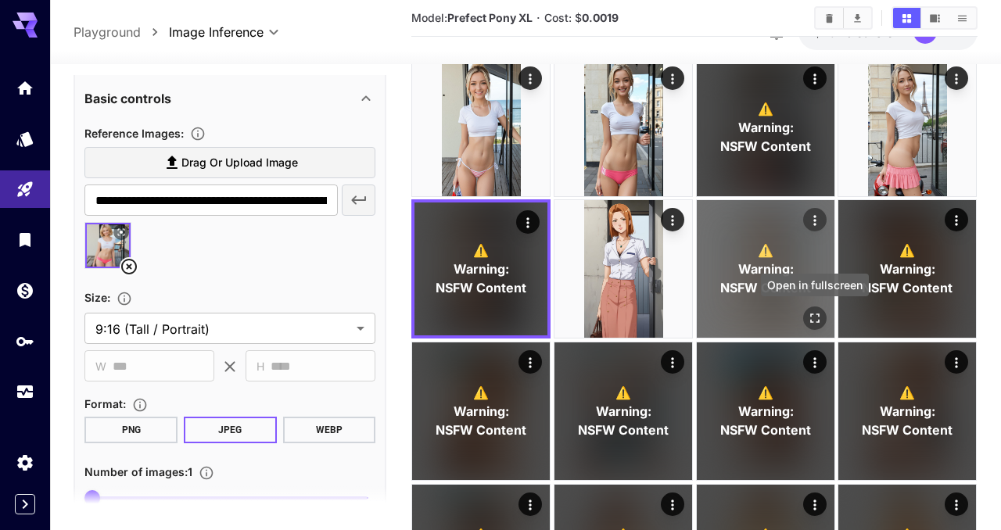
click at [814, 311] on icon "Open in fullscreen" at bounding box center [815, 319] width 16 height 16
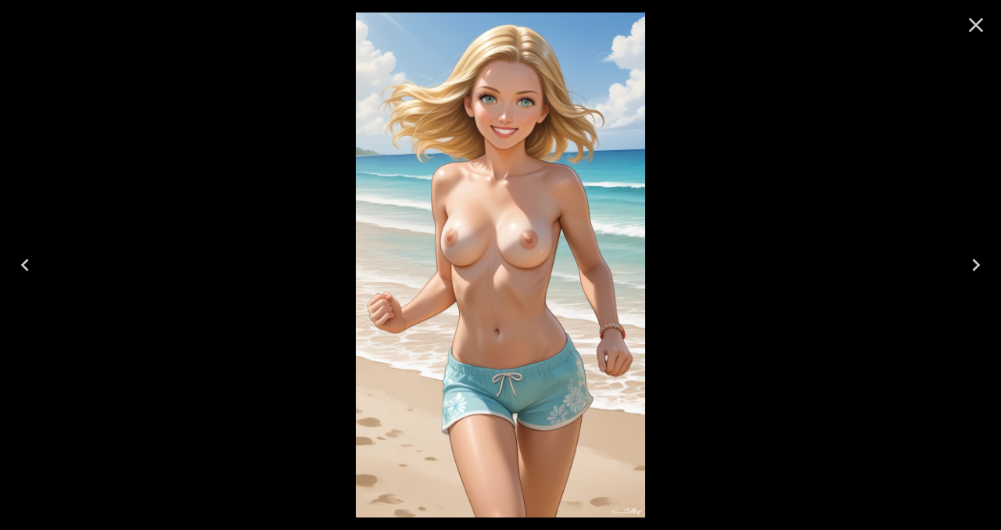
click at [970, 31] on icon "Close" at bounding box center [976, 25] width 15 height 15
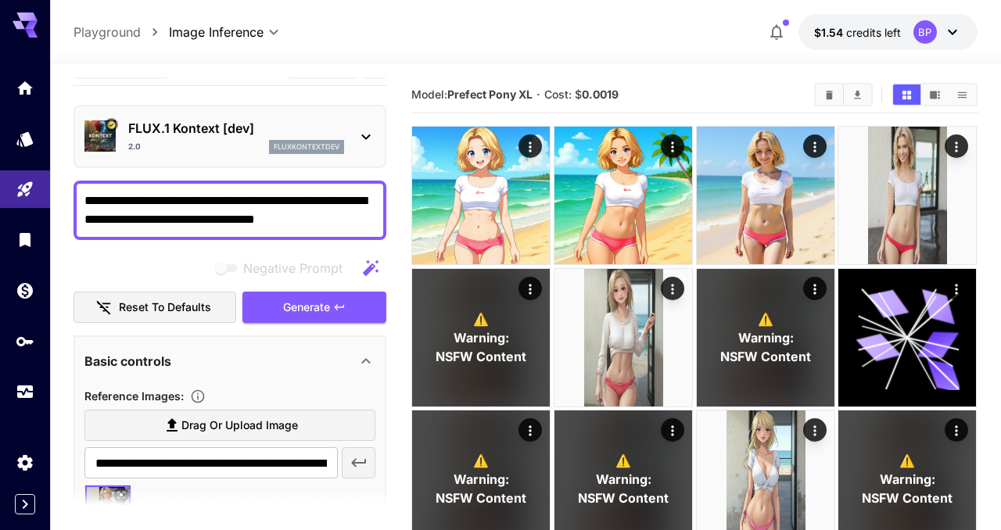
scroll to position [0, 0]
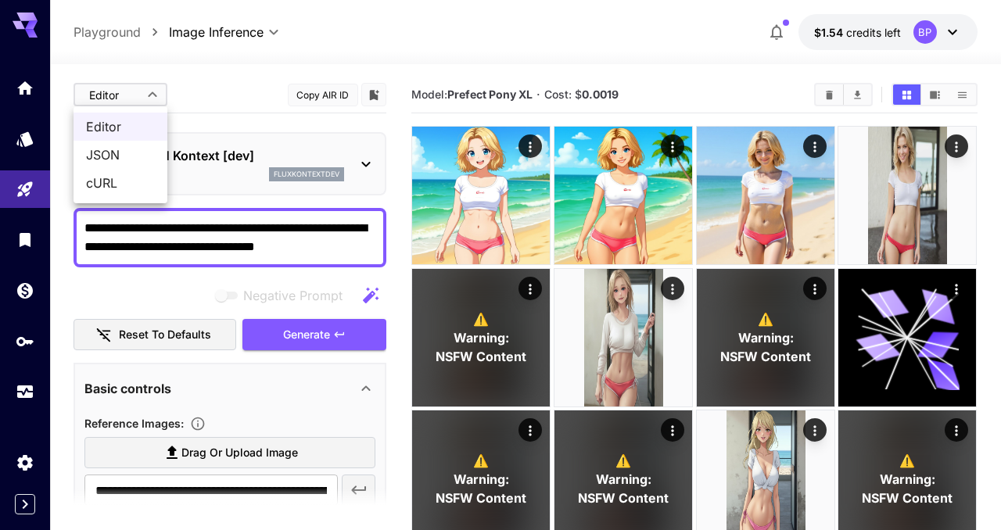
click at [127, 124] on span "Editor" at bounding box center [120, 126] width 69 height 19
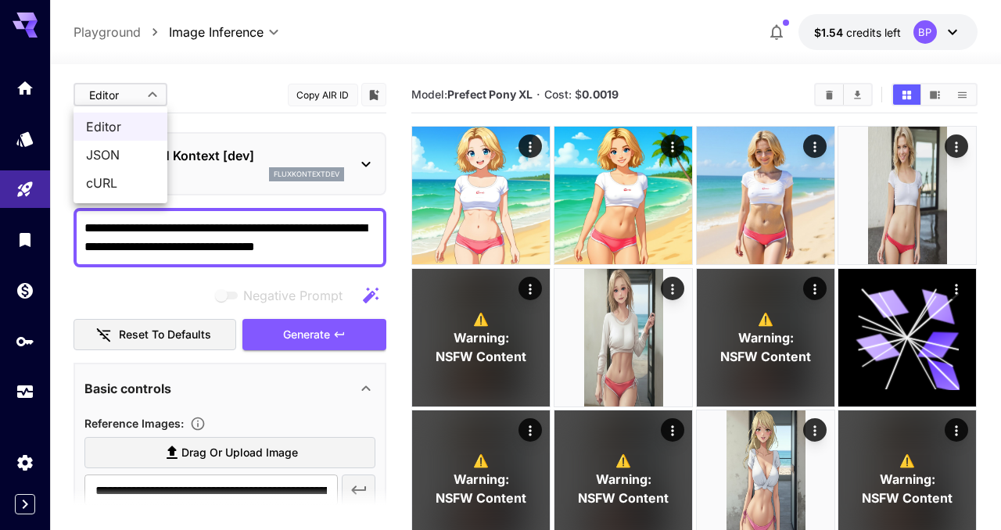
click at [127, 126] on span "Editor" at bounding box center [120, 126] width 69 height 19
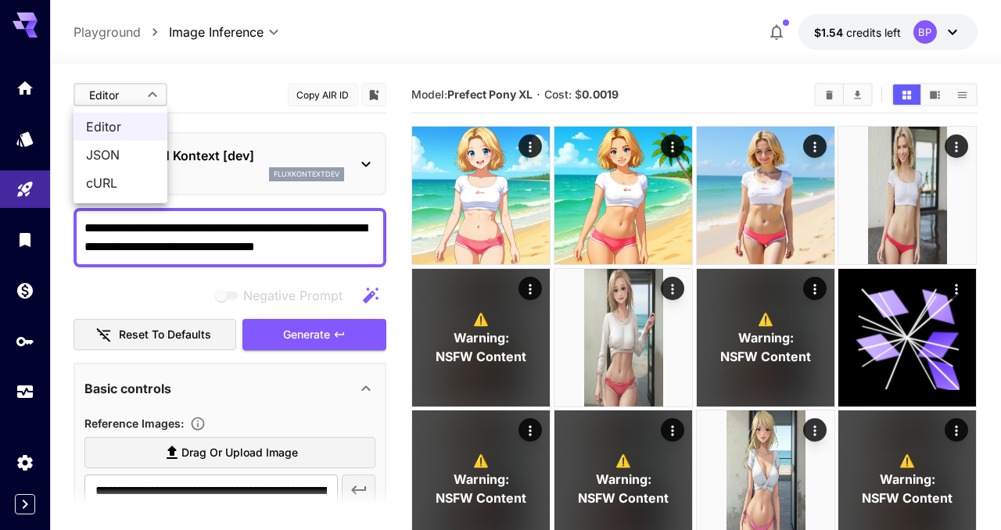
click at [97, 185] on span "cURL" at bounding box center [120, 183] width 69 height 19
type input "****"
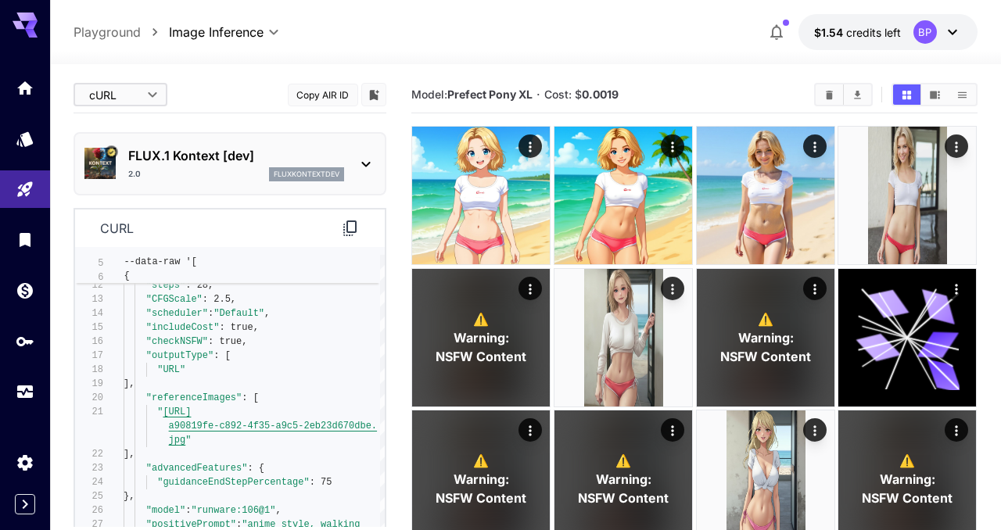
click at [350, 237] on icon at bounding box center [350, 228] width 19 height 19
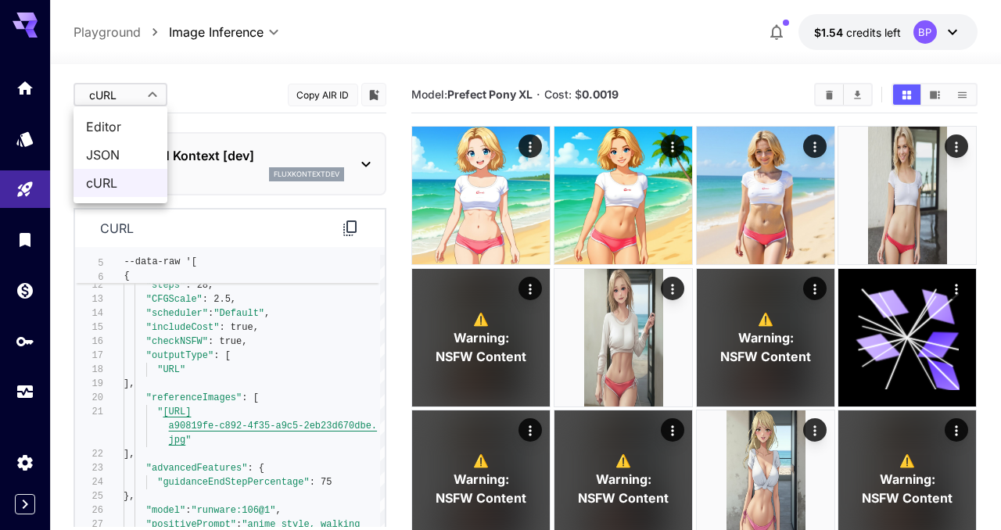
click at [103, 118] on span "Editor" at bounding box center [120, 126] width 69 height 19
type input "****"
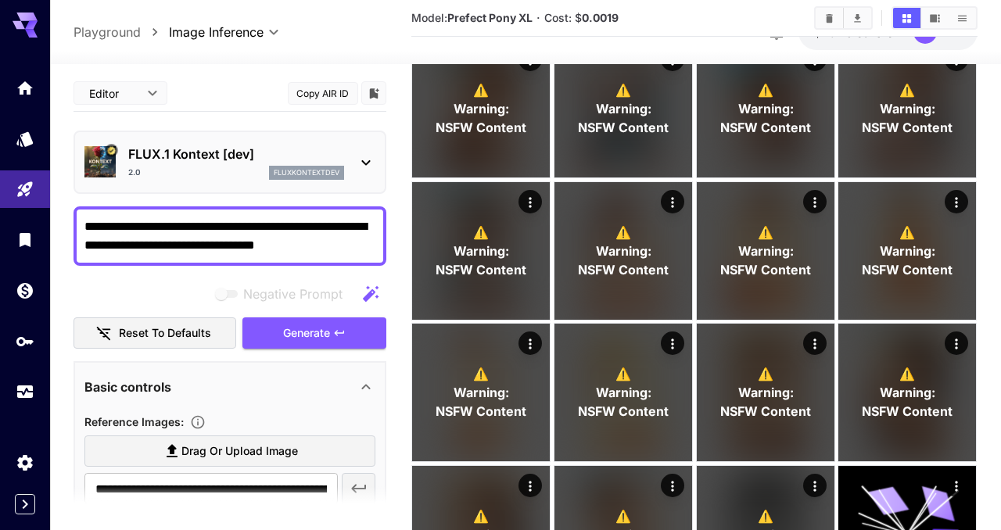
scroll to position [893, 0]
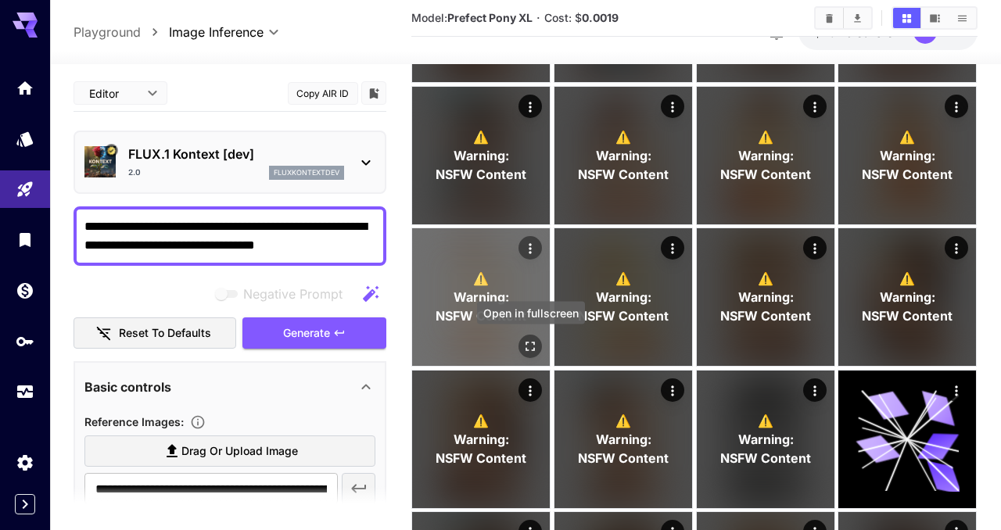
click at [524, 351] on icon "Open in fullscreen" at bounding box center [531, 348] width 16 height 16
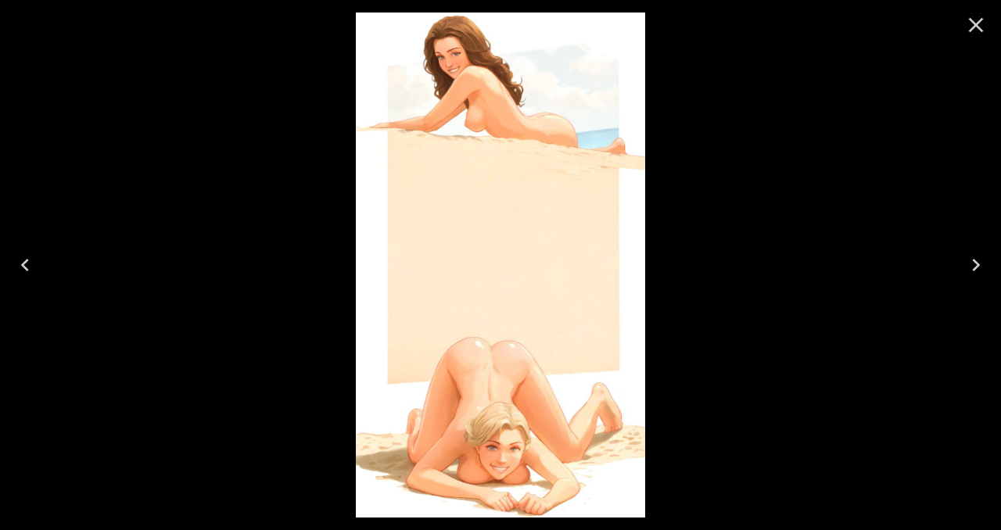
click at [976, 27] on icon "Close" at bounding box center [976, 25] width 15 height 15
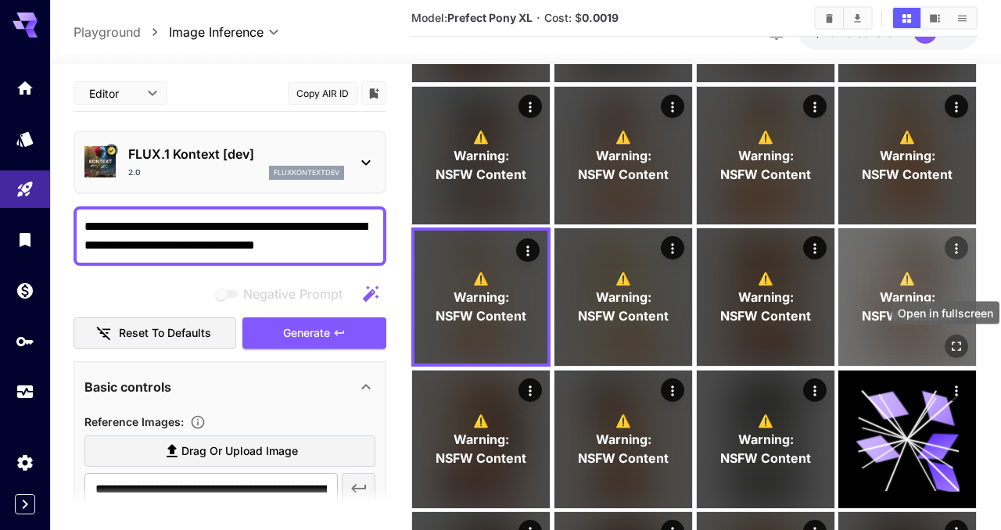
click at [960, 340] on icon "Open in fullscreen" at bounding box center [958, 348] width 16 height 16
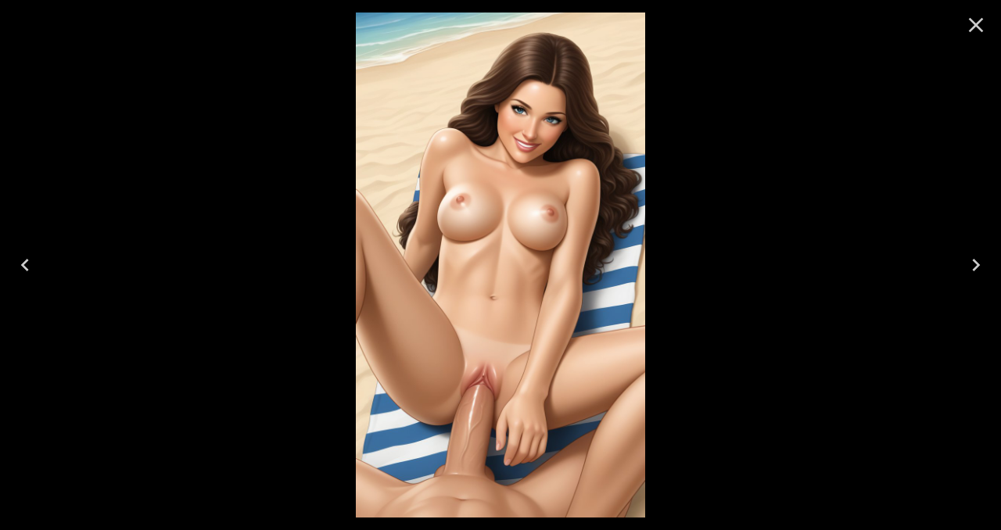
click at [973, 21] on icon "Close" at bounding box center [976, 25] width 15 height 15
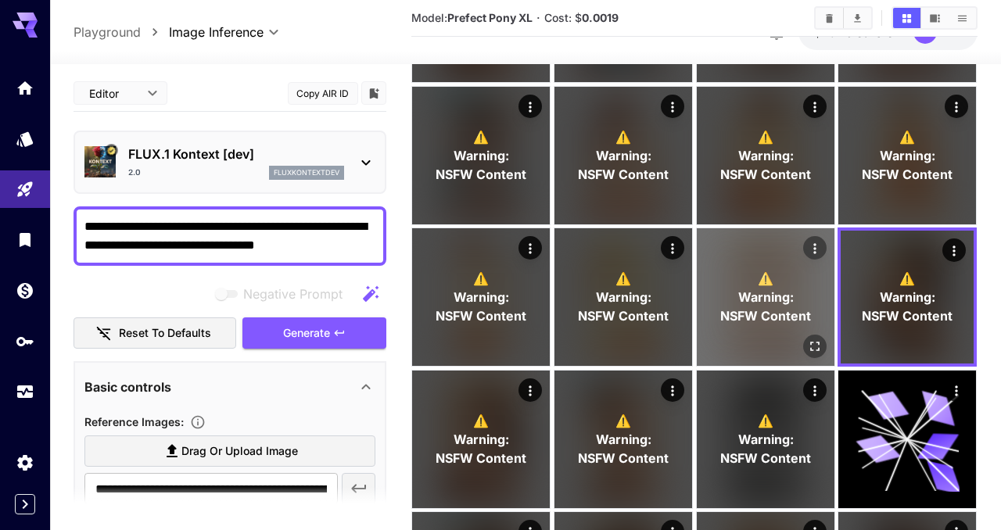
click at [812, 345] on icon "Open in fullscreen" at bounding box center [815, 348] width 16 height 16
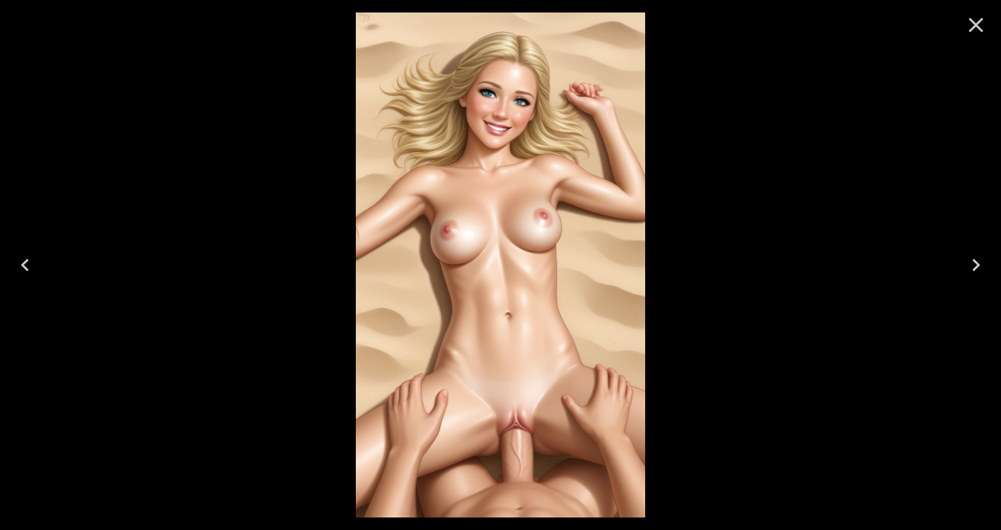
click at [972, 24] on icon "Close" at bounding box center [976, 25] width 25 height 25
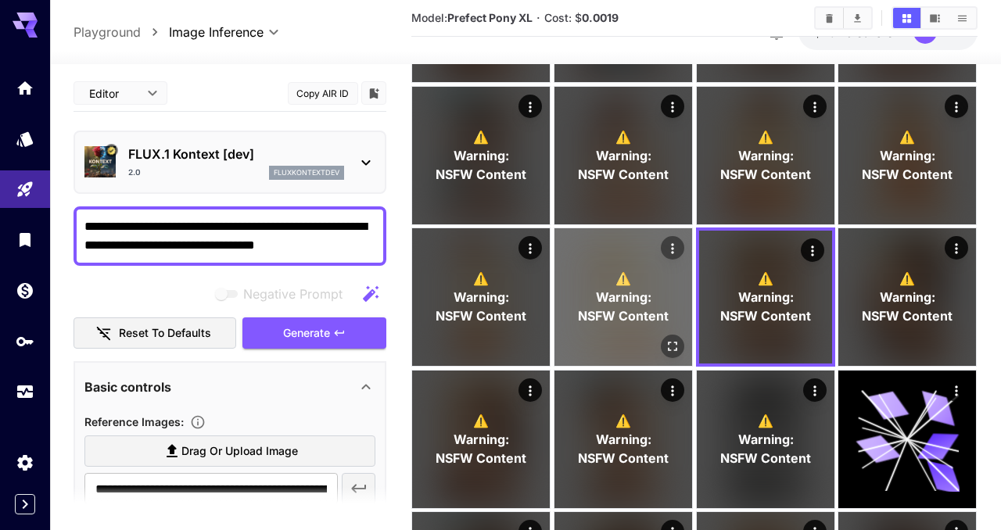
click at [659, 340] on div "⚠️ Warning: NSFW Content" at bounding box center [624, 297] width 138 height 138
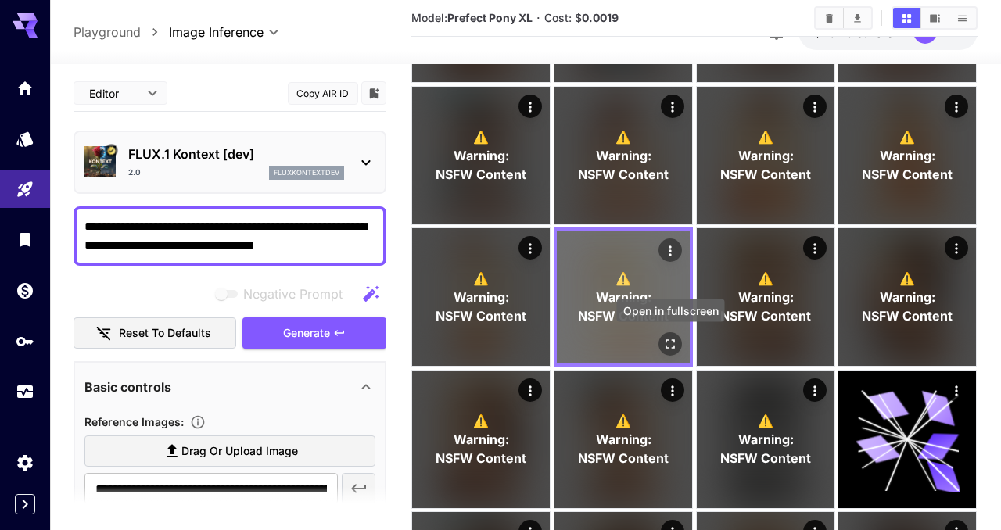
click at [669, 346] on icon "Open in fullscreen" at bounding box center [671, 345] width 16 height 16
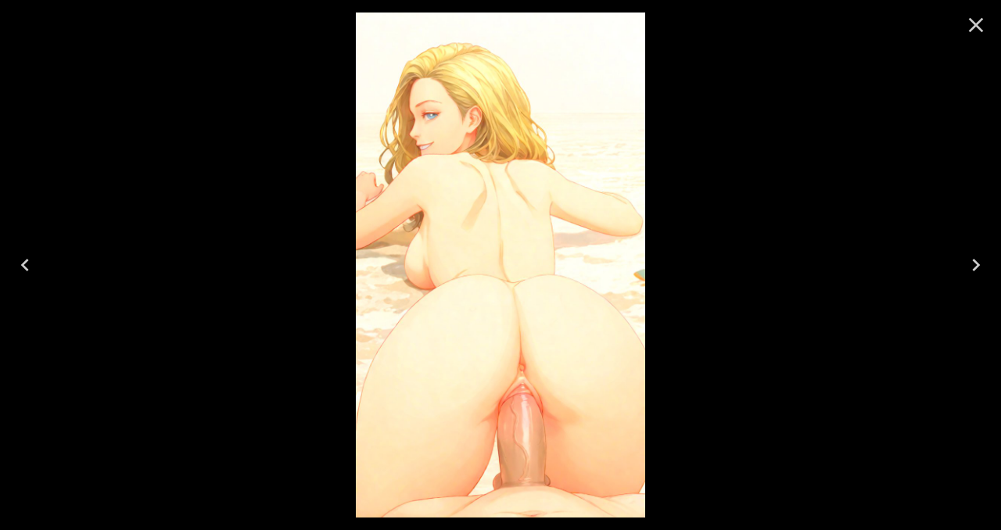
click at [979, 23] on icon "Close" at bounding box center [976, 25] width 15 height 15
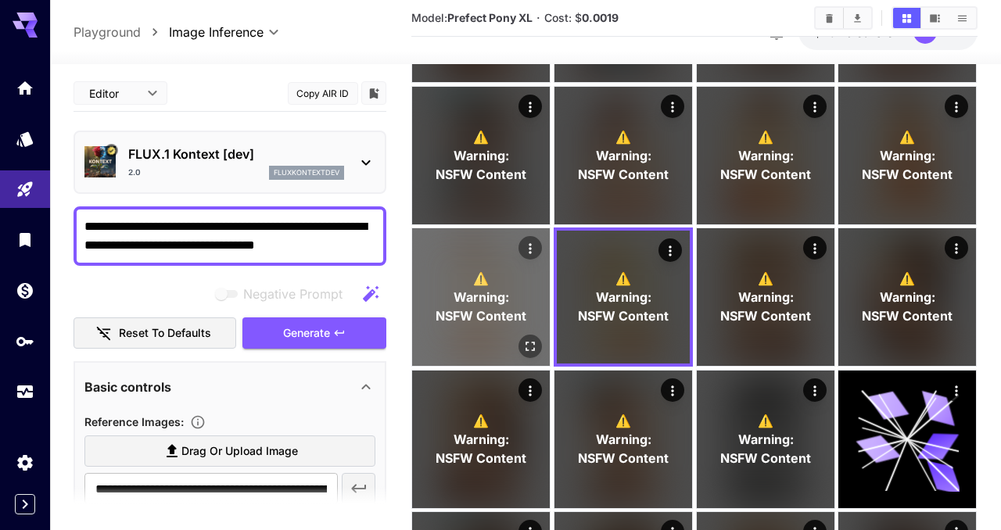
click at [530, 340] on icon "Open in fullscreen" at bounding box center [531, 348] width 16 height 16
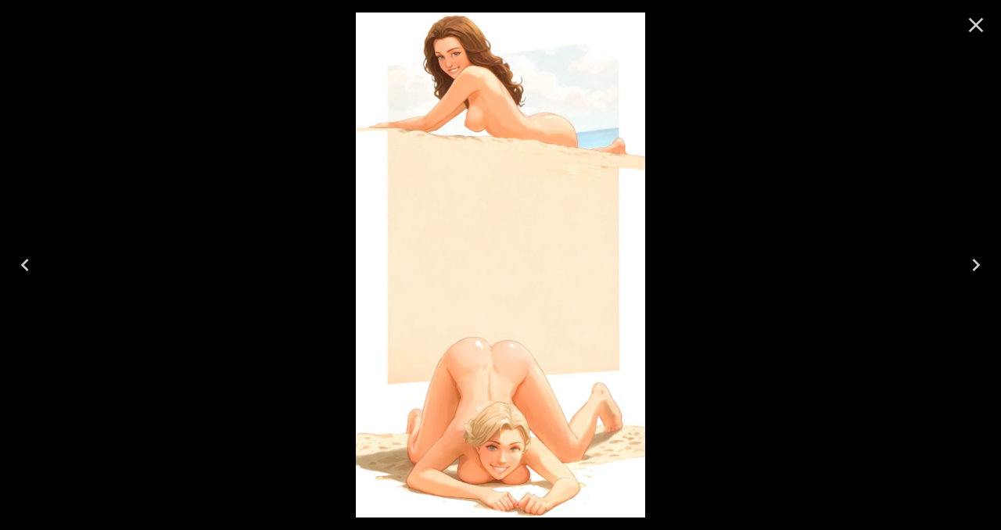
click at [976, 31] on icon "Close" at bounding box center [976, 25] width 25 height 25
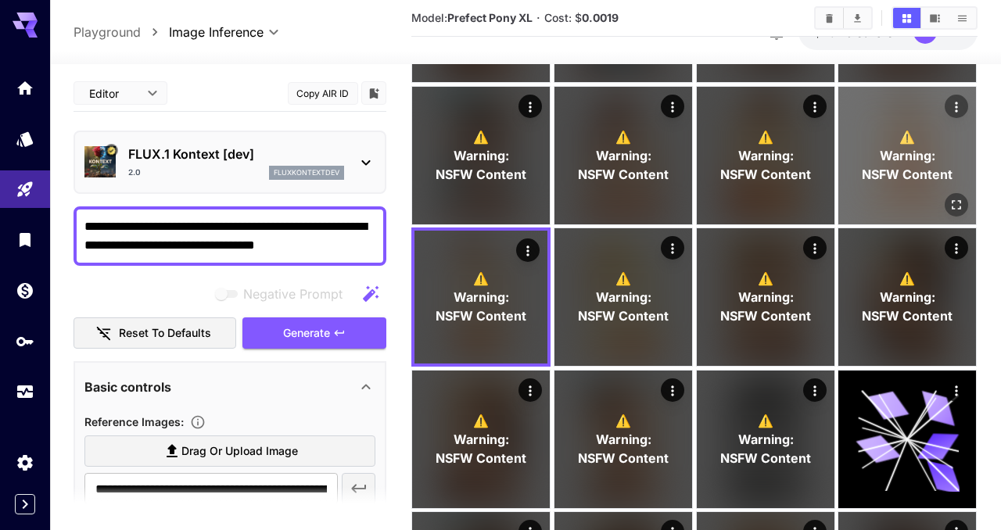
click at [954, 208] on icon "Open in fullscreen" at bounding box center [957, 204] width 9 height 9
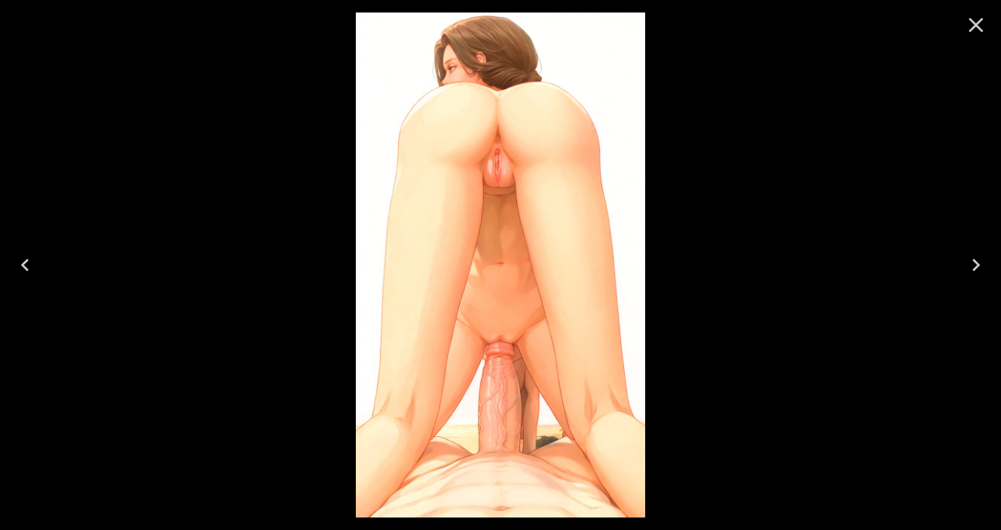
click at [973, 28] on icon "Close" at bounding box center [976, 25] width 15 height 15
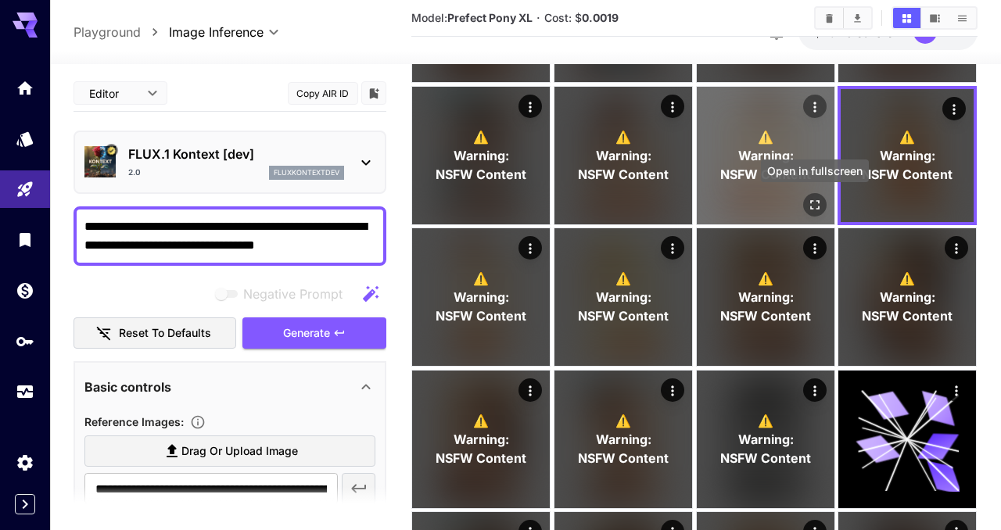
click at [808, 195] on button "Open in fullscreen" at bounding box center [814, 204] width 23 height 23
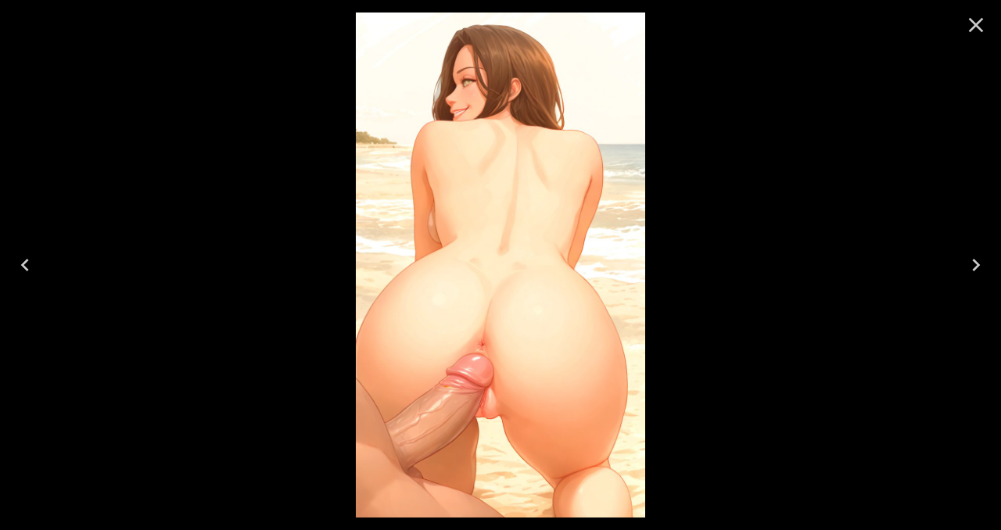
click at [976, 26] on icon "Close" at bounding box center [976, 25] width 15 height 15
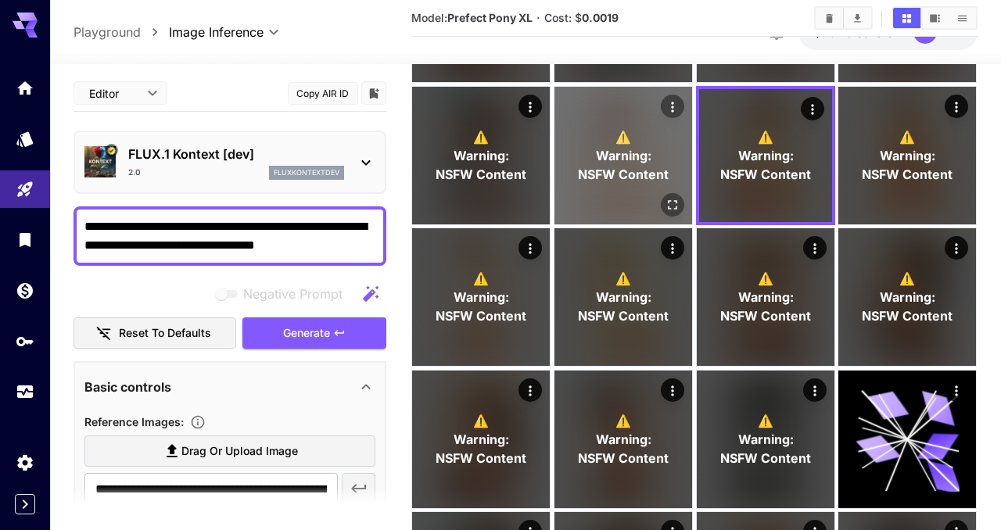
click at [674, 207] on icon "Open in fullscreen" at bounding box center [673, 205] width 16 height 16
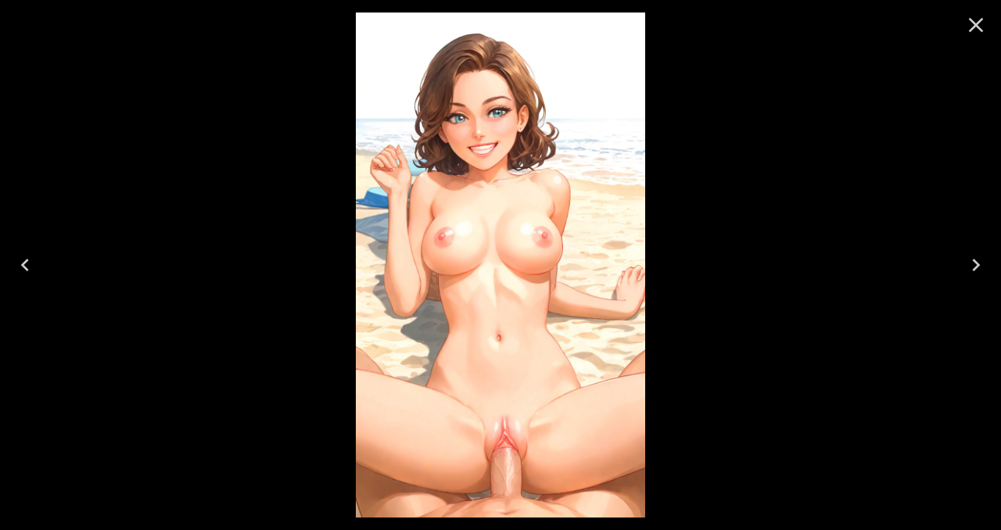
click at [977, 28] on icon "Close" at bounding box center [976, 25] width 25 height 25
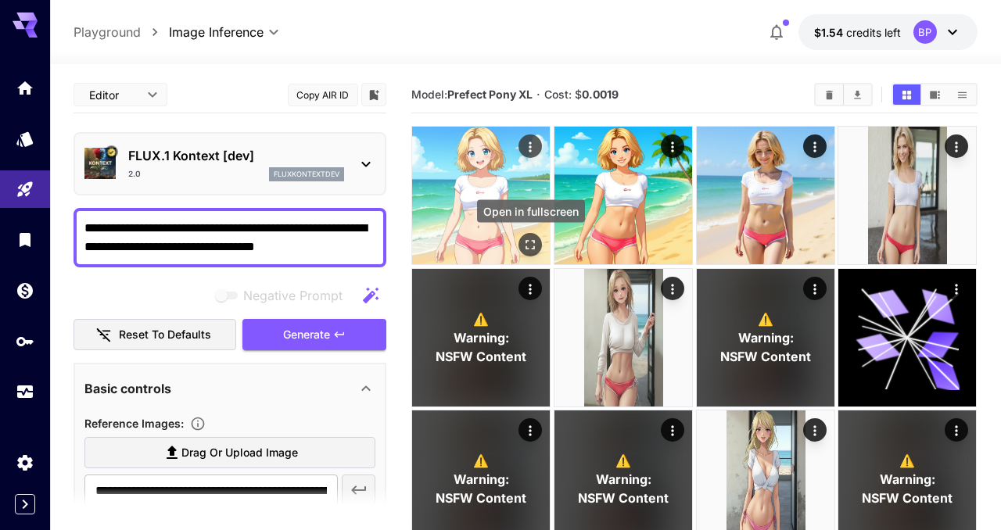
click at [537, 244] on icon "Open in fullscreen" at bounding box center [531, 245] width 16 height 16
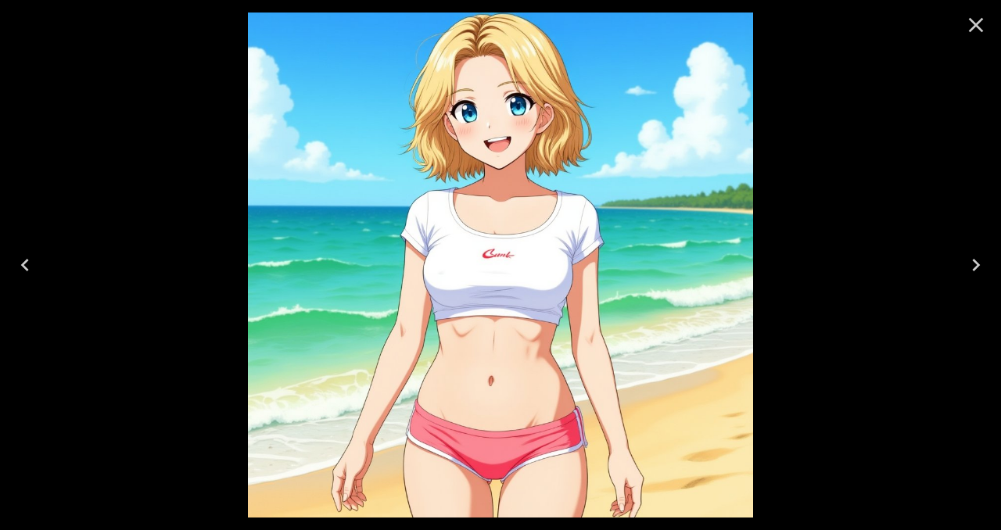
click at [975, 22] on icon "Close" at bounding box center [976, 25] width 15 height 15
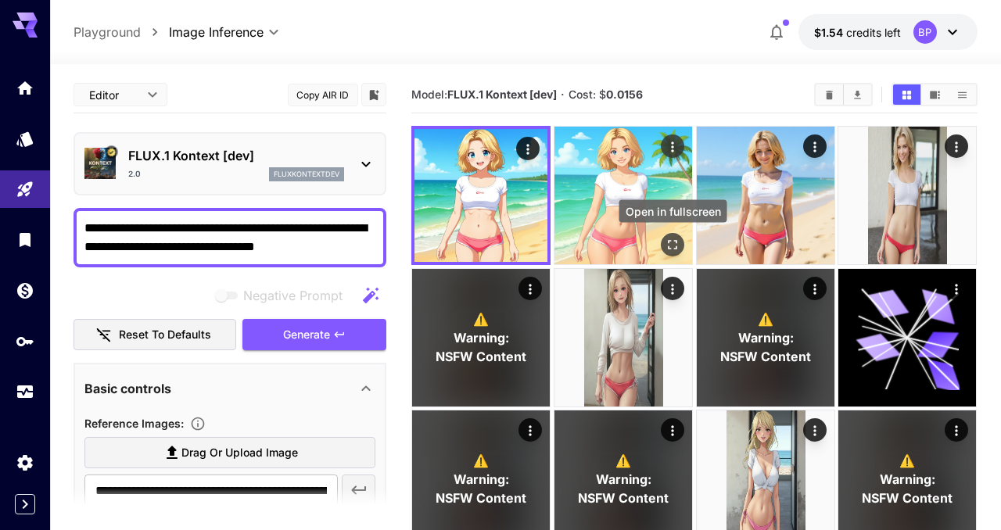
click at [671, 247] on icon "Open in fullscreen" at bounding box center [673, 245] width 16 height 16
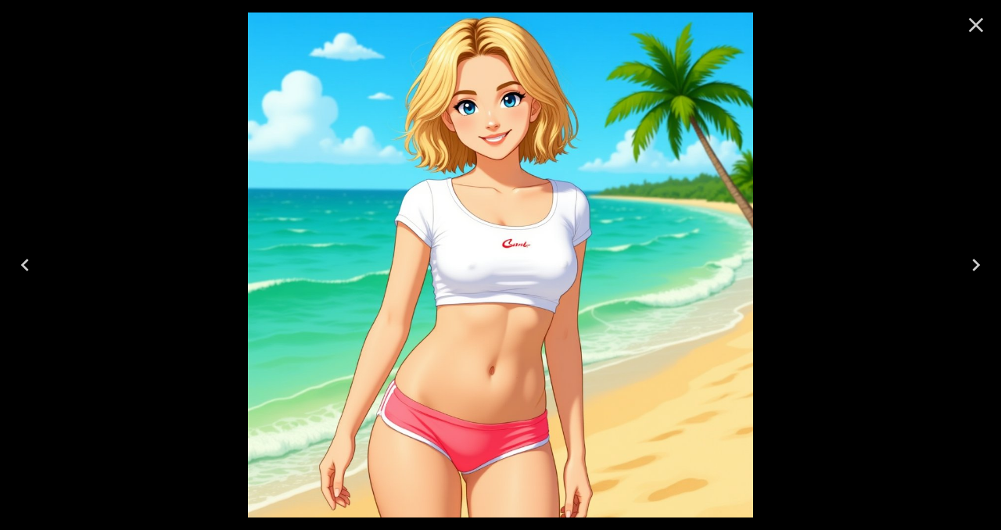
click at [978, 28] on icon "Close" at bounding box center [976, 25] width 15 height 15
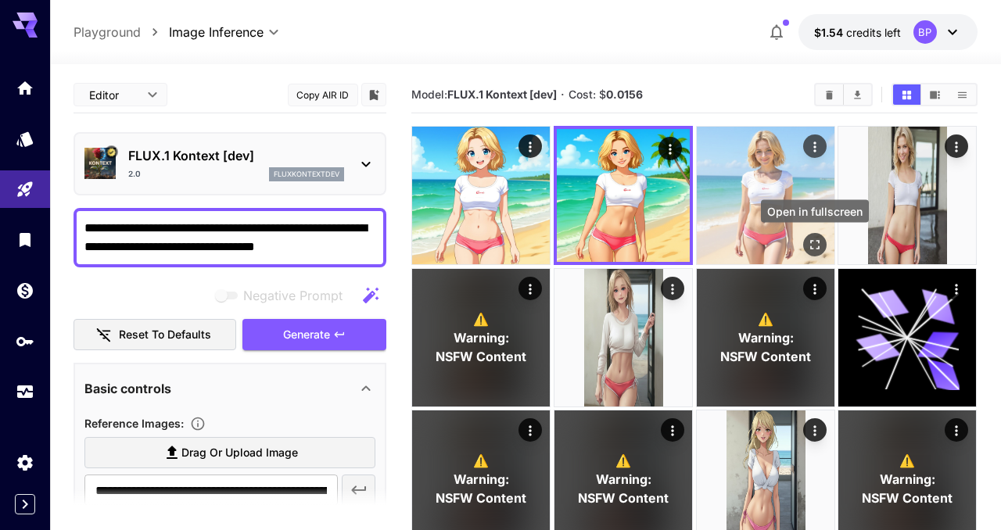
click at [819, 247] on icon "Open in fullscreen" at bounding box center [815, 245] width 16 height 16
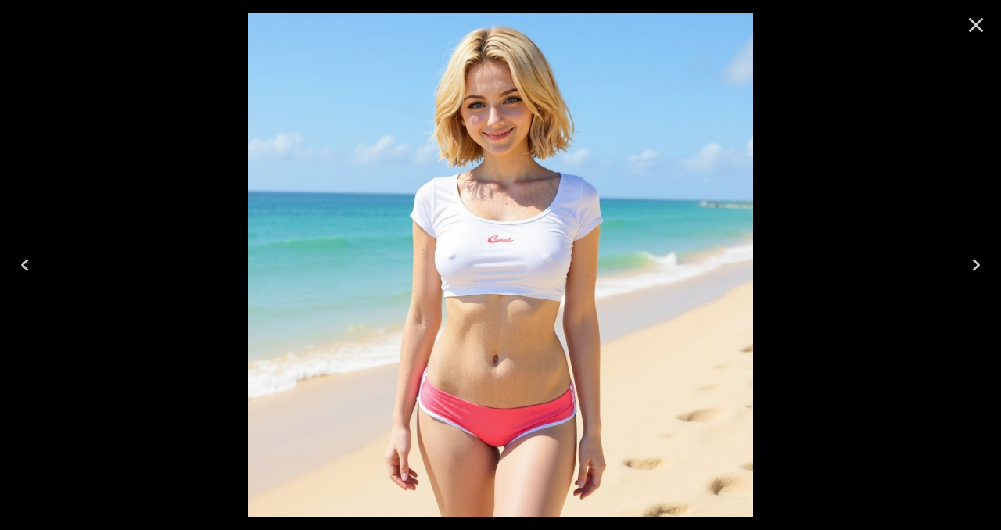
click at [976, 28] on icon "Close" at bounding box center [976, 25] width 25 height 25
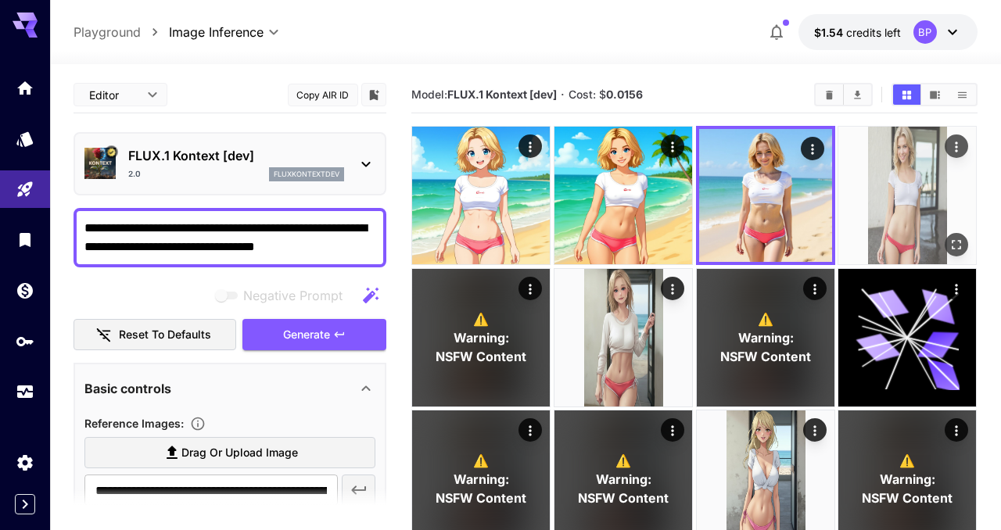
click at [918, 231] on img at bounding box center [908, 196] width 138 height 138
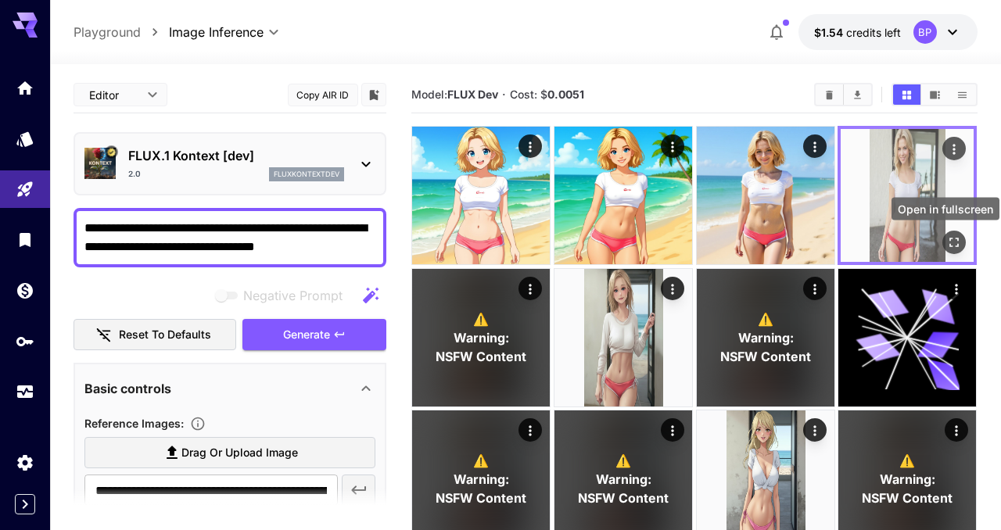
click at [948, 244] on icon "Open in fullscreen" at bounding box center [955, 243] width 16 height 16
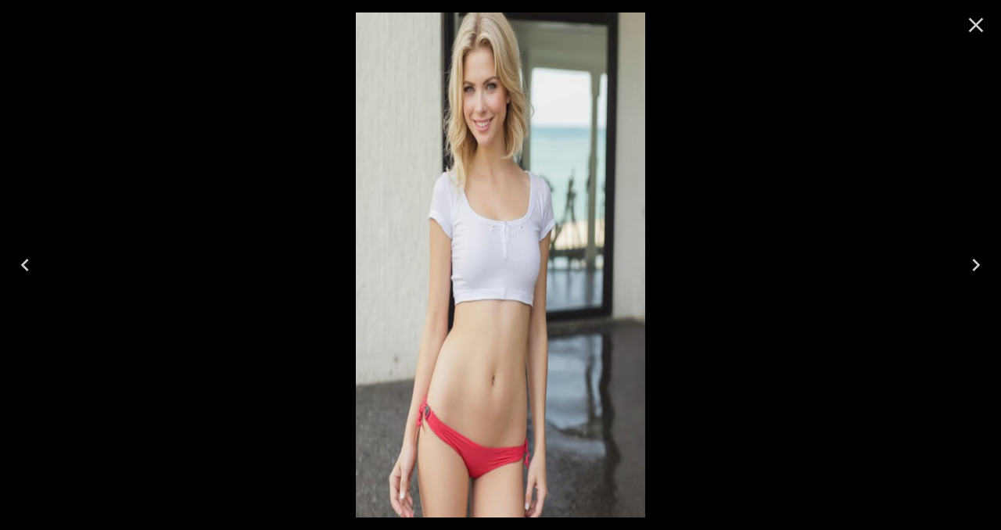
click at [975, 27] on icon "Close" at bounding box center [976, 25] width 15 height 15
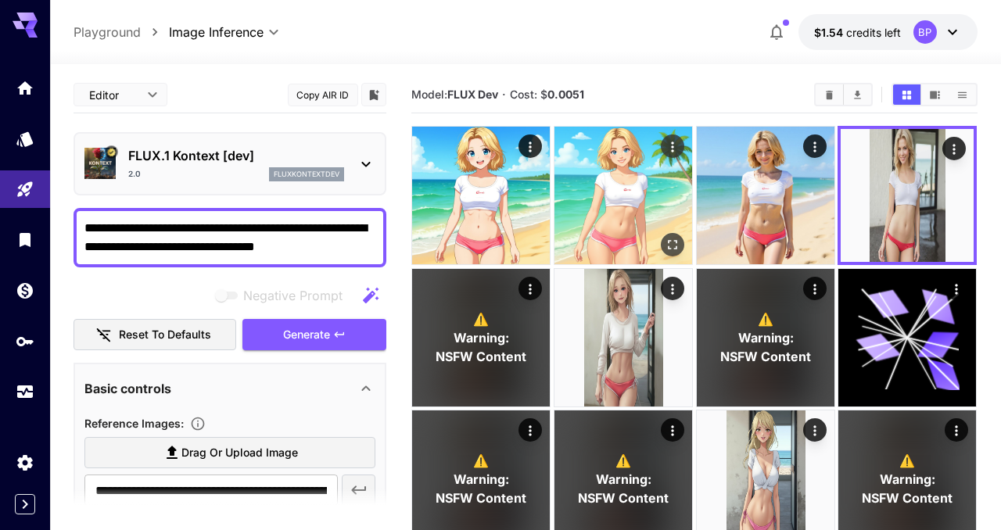
click at [647, 173] on img at bounding box center [624, 196] width 138 height 138
